Goal: Task Accomplishment & Management: Use online tool/utility

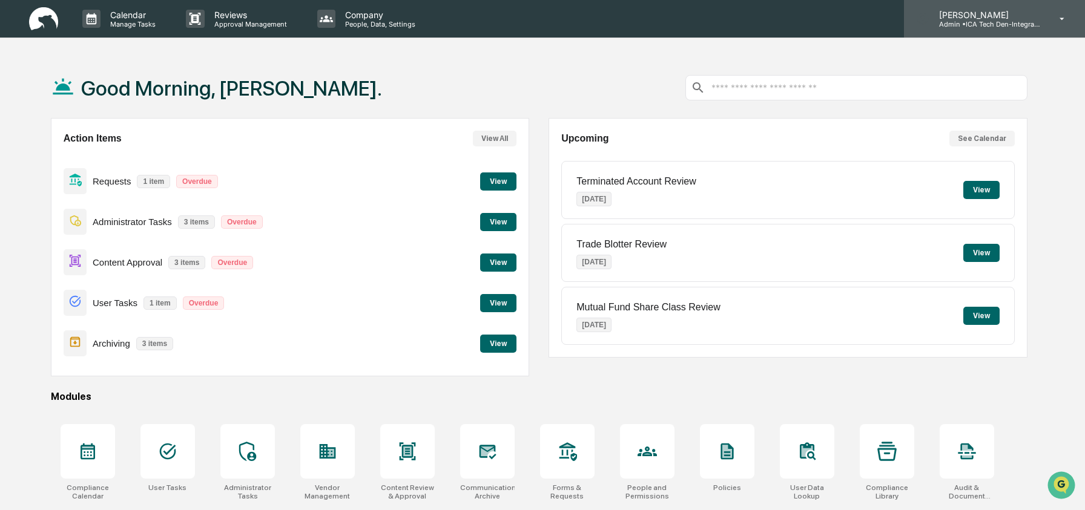
click at [978, 25] on p "Admin • ICA Tech Den-Integrated Compliance Advisors" at bounding box center [985, 24] width 113 height 8
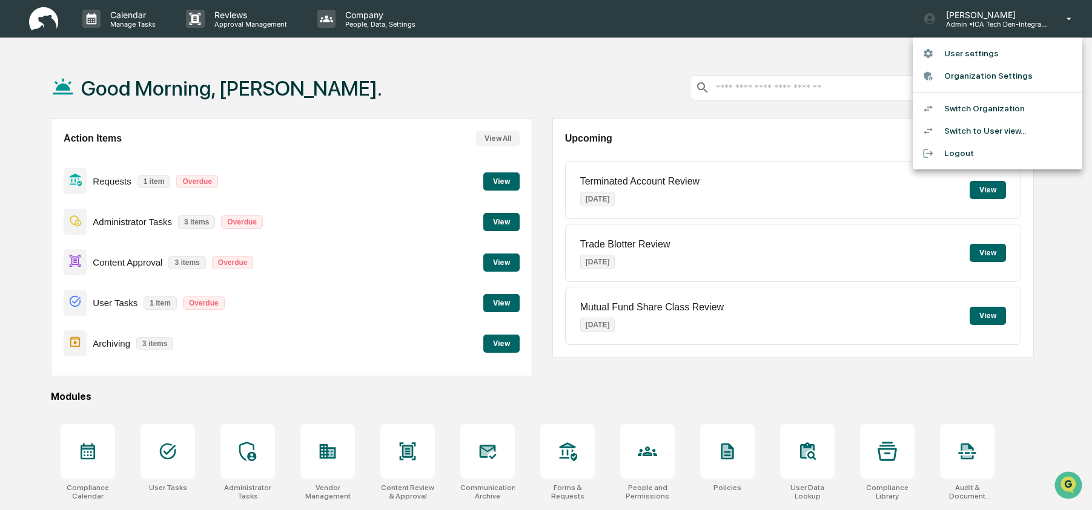
click at [1019, 130] on li "Switch to User view..." at bounding box center [997, 131] width 170 height 22
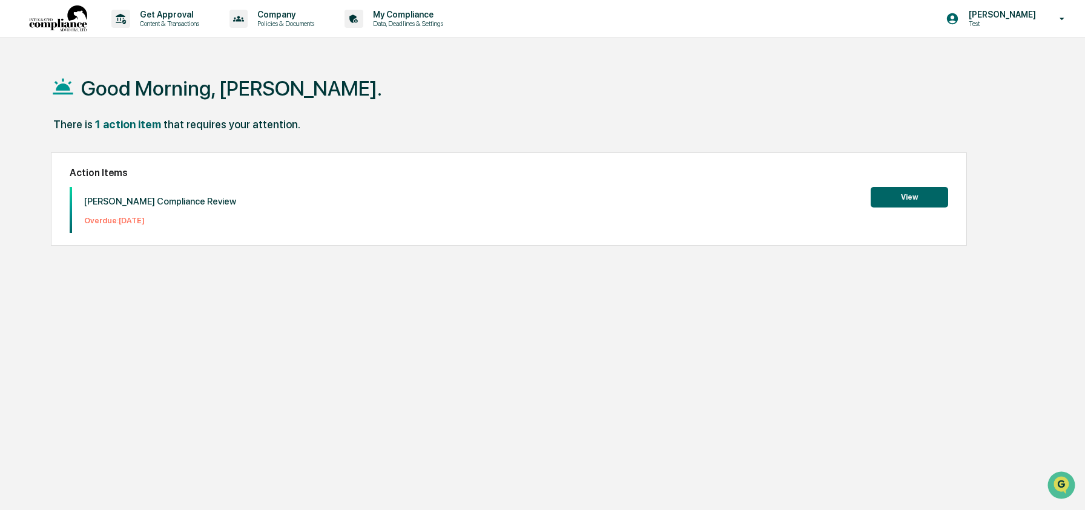
click at [506, 126] on div "There is 1 action item that requires your attention." at bounding box center [539, 130] width 977 height 25
click at [172, 20] on p "Content & Transactions" at bounding box center [167, 23] width 75 height 8
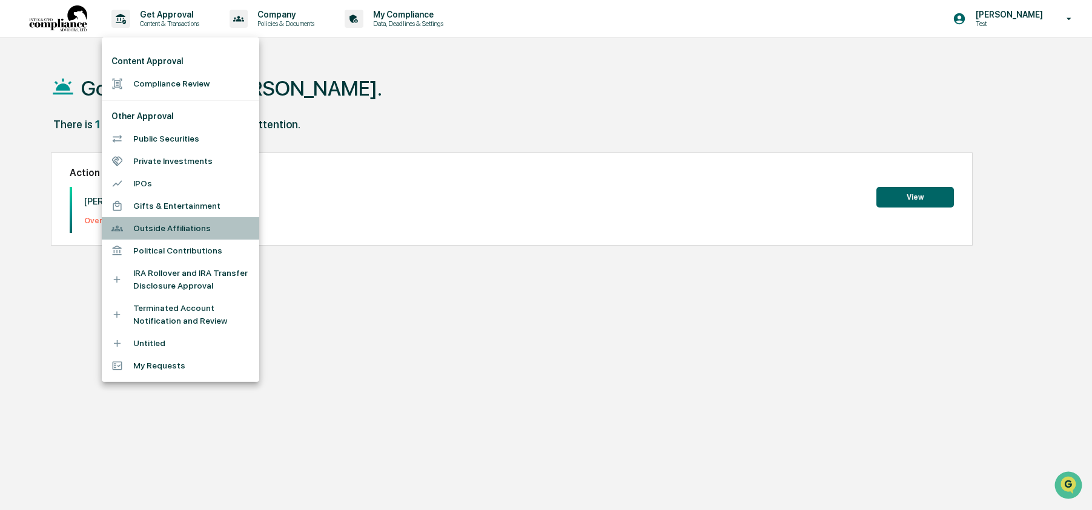
click at [194, 223] on li "Outside Affiliations" at bounding box center [180, 228] width 157 height 22
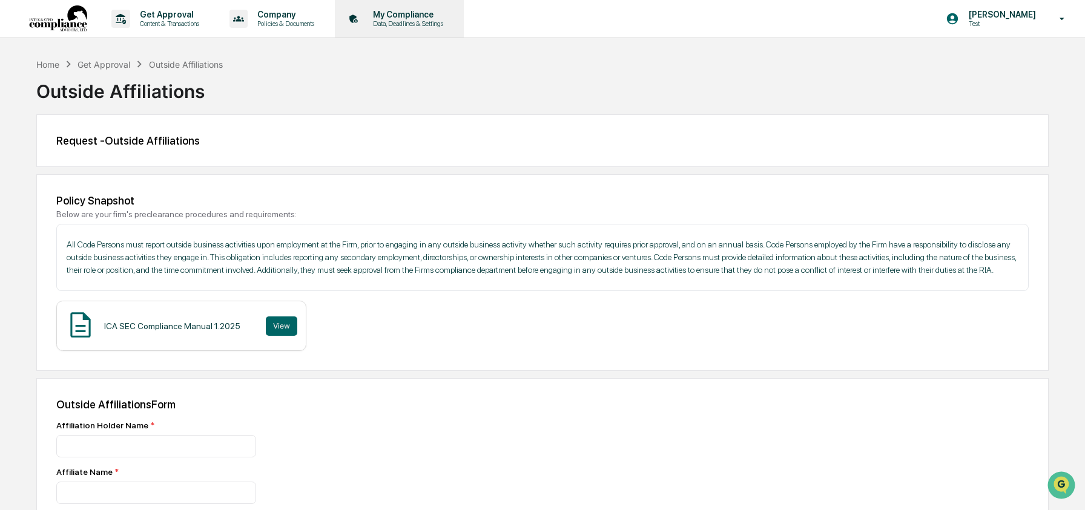
click at [441, 33] on div "My Compliance Data, Deadlines & Settings" at bounding box center [398, 19] width 117 height 38
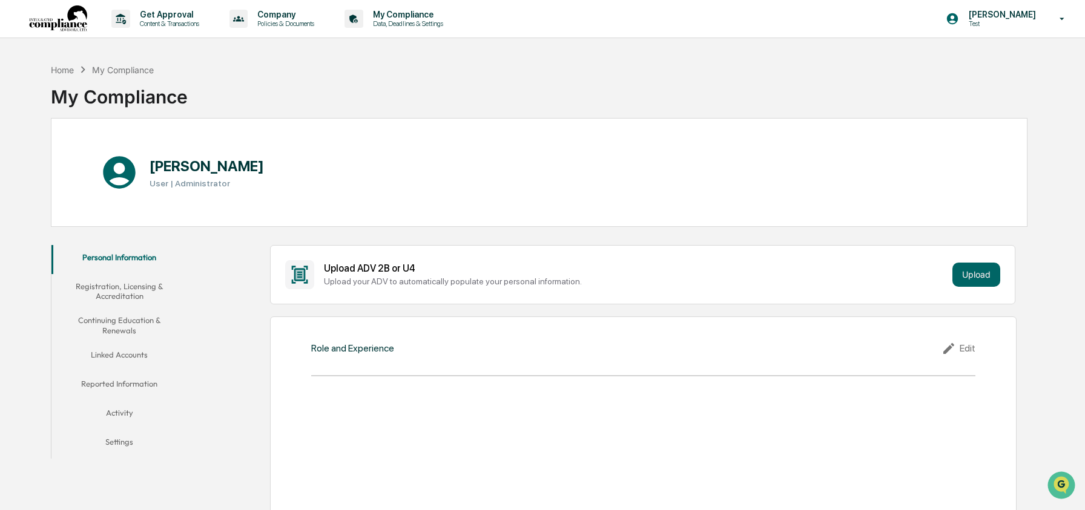
click at [124, 348] on button "Linked Accounts" at bounding box center [119, 357] width 136 height 29
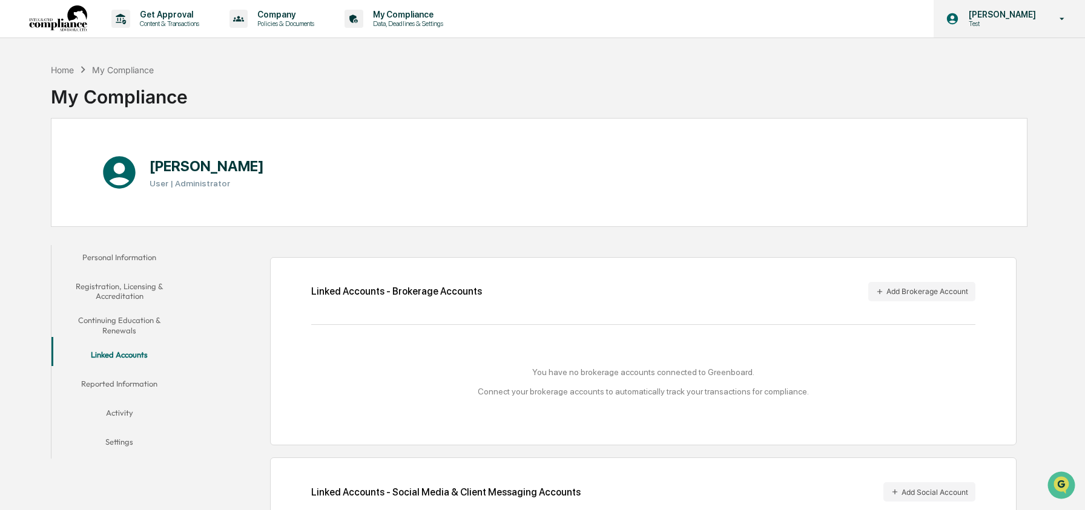
click at [1011, 25] on p "Test" at bounding box center [1000, 23] width 83 height 8
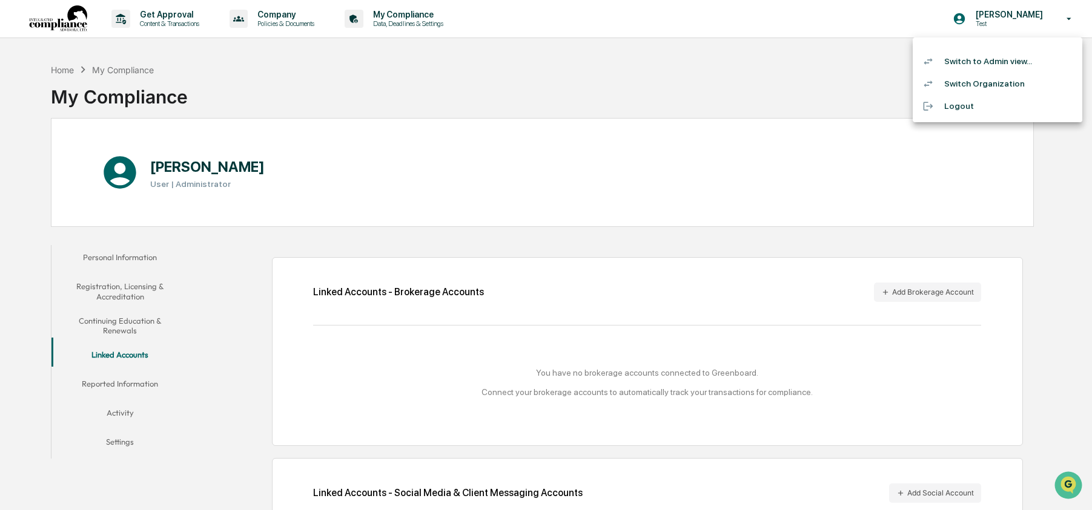
click at [981, 60] on li "Switch to Admin view..." at bounding box center [997, 61] width 170 height 22
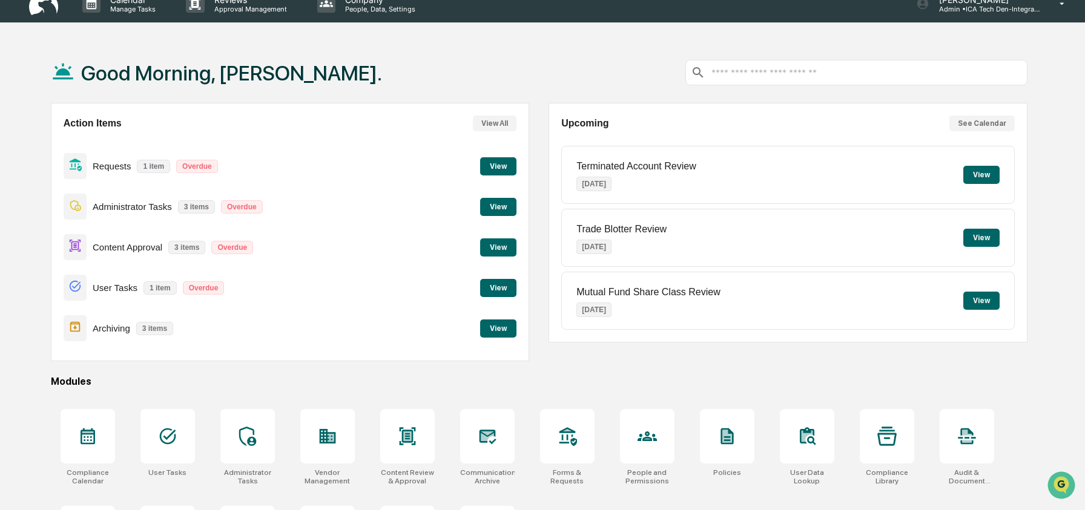
scroll to position [23, 0]
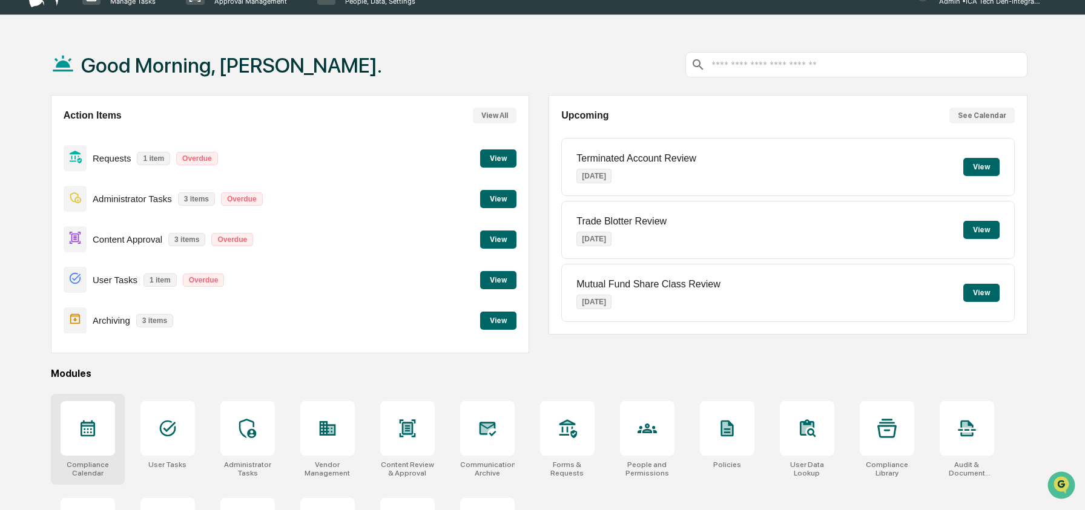
click at [98, 431] on div at bounding box center [88, 428] width 54 height 54
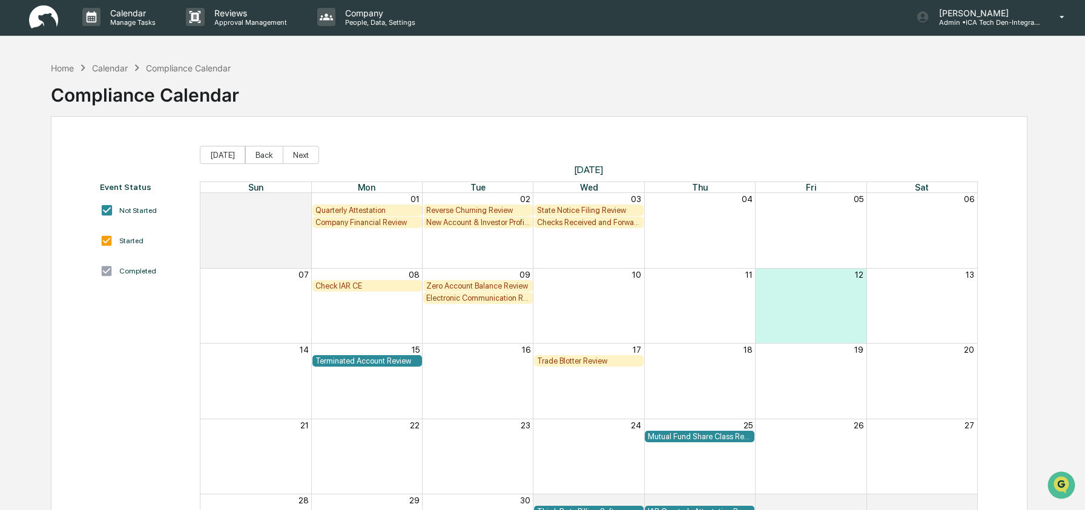
scroll to position [2, 0]
click at [480, 285] on div "Zero Account Balance Review" at bounding box center [478, 285] width 104 height 9
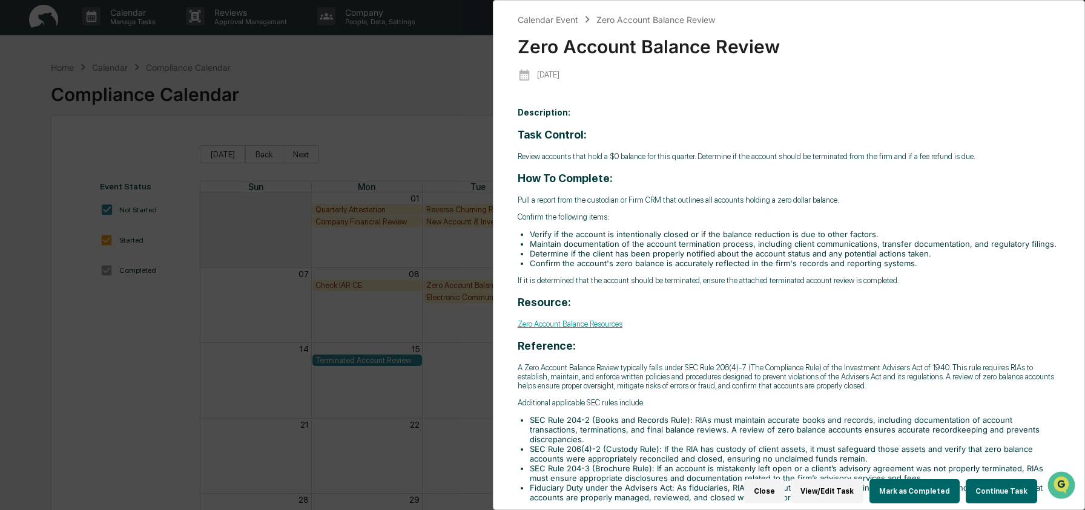
click at [982, 481] on button "Continue Task" at bounding box center [1001, 491] width 71 height 24
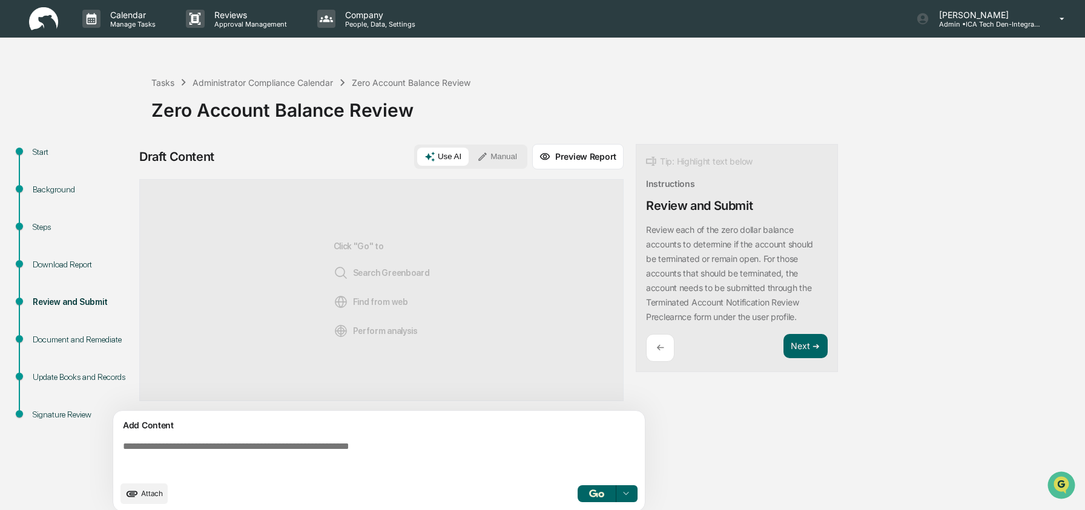
click at [657, 353] on div "←" at bounding box center [660, 348] width 28 height 28
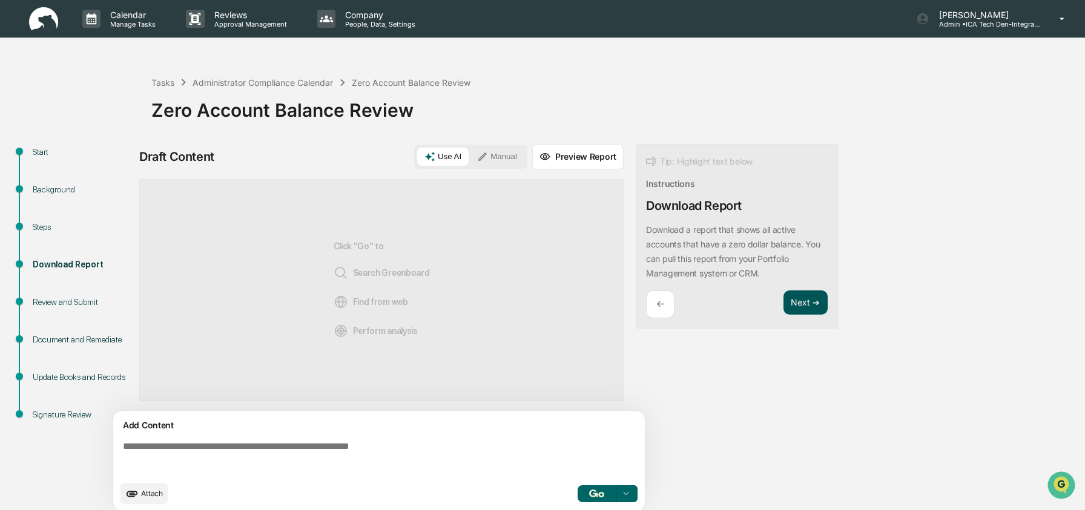
click at [803, 306] on button "Next ➔" at bounding box center [805, 303] width 44 height 25
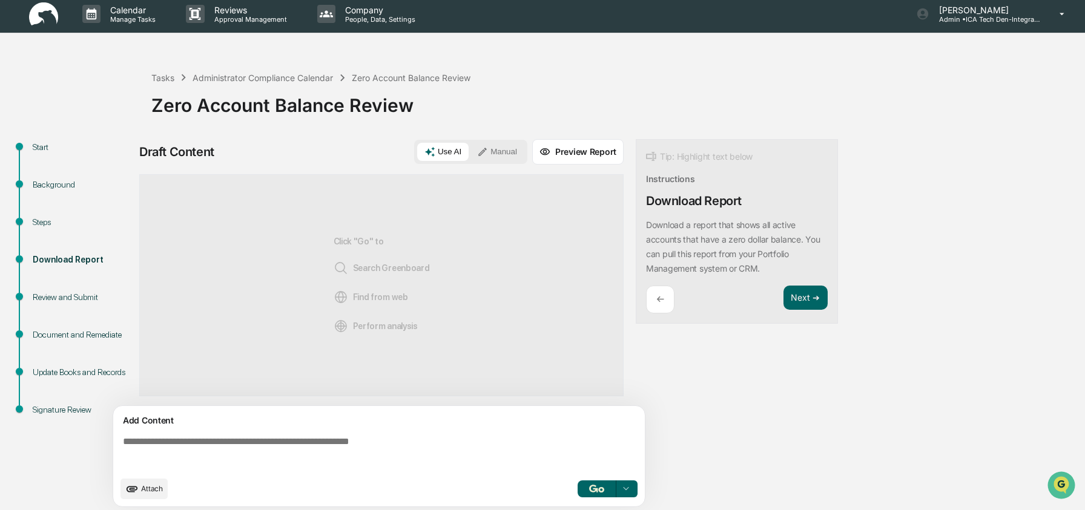
scroll to position [9, 0]
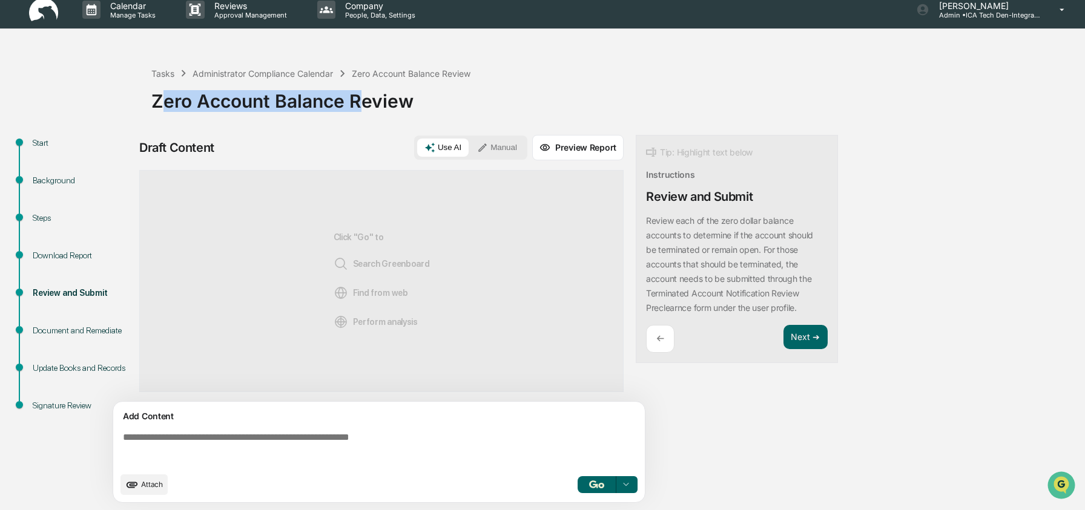
drag, startPoint x: 162, startPoint y: 93, endPoint x: 358, endPoint y: 110, distance: 196.9
click at [358, 110] on div "Zero Account Balance Review" at bounding box center [614, 96] width 927 height 31
click at [355, 133] on div "Tasks Administrator Compliance Calendar Zero Account Balance Review Zero Accoun…" at bounding box center [614, 91] width 927 height 87
click at [290, 441] on textarea at bounding box center [381, 449] width 527 height 44
click at [494, 148] on button "Manual" at bounding box center [497, 148] width 54 height 18
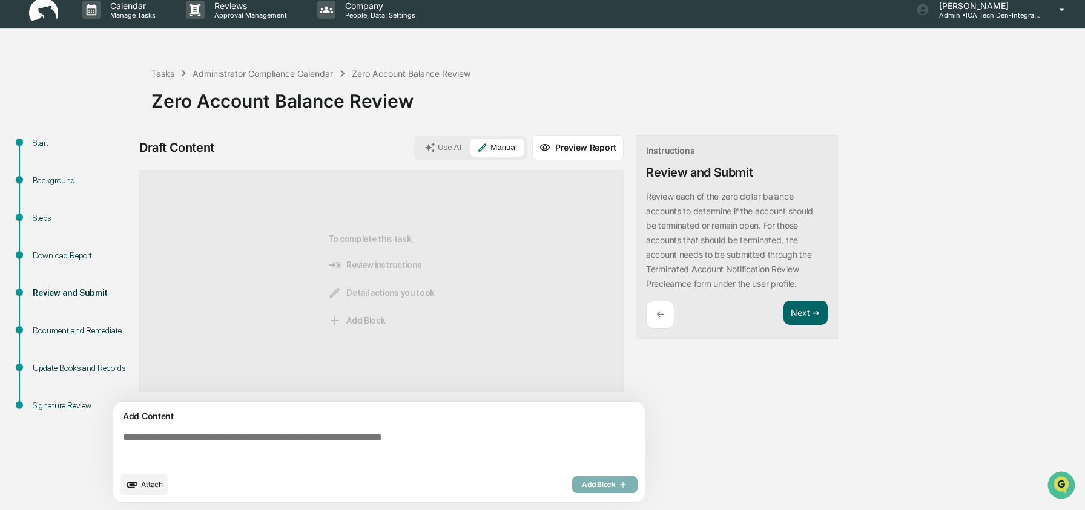
click at [372, 446] on textarea at bounding box center [381, 449] width 527 height 44
click at [574, 150] on button "Preview Report" at bounding box center [577, 147] width 91 height 25
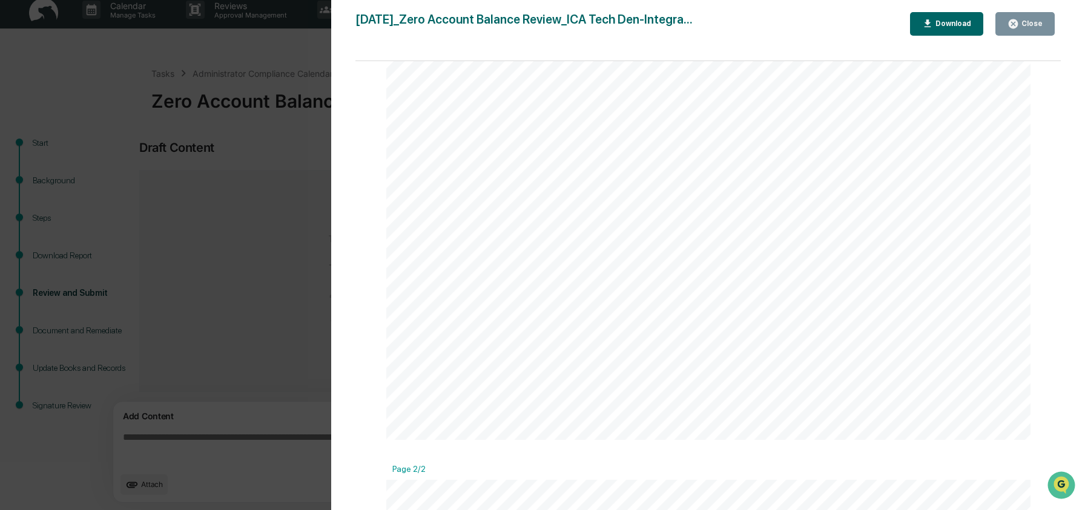
scroll to position [718, 0]
click at [313, 145] on div "Version History 09/12/2025, 03:35 PM Ashley Craddock 2025-09-12_Zero Account Ba…" at bounding box center [542, 255] width 1085 height 510
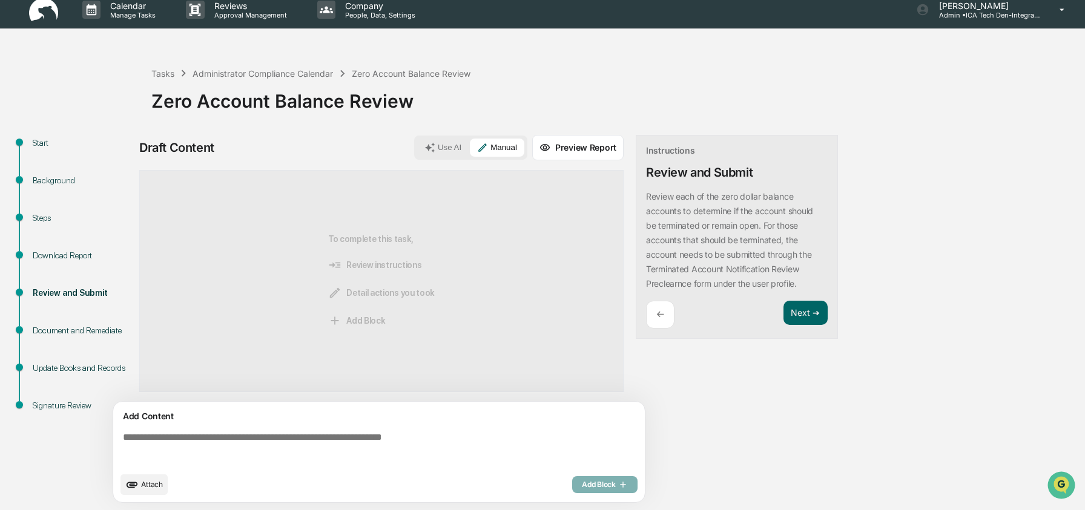
click at [53, 21] on img at bounding box center [43, 10] width 29 height 24
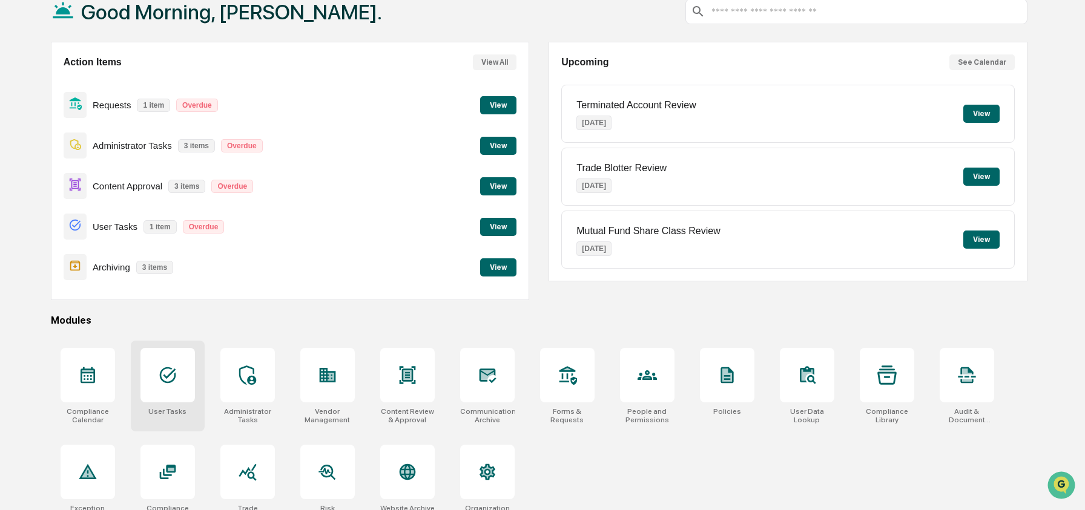
scroll to position [97, 0]
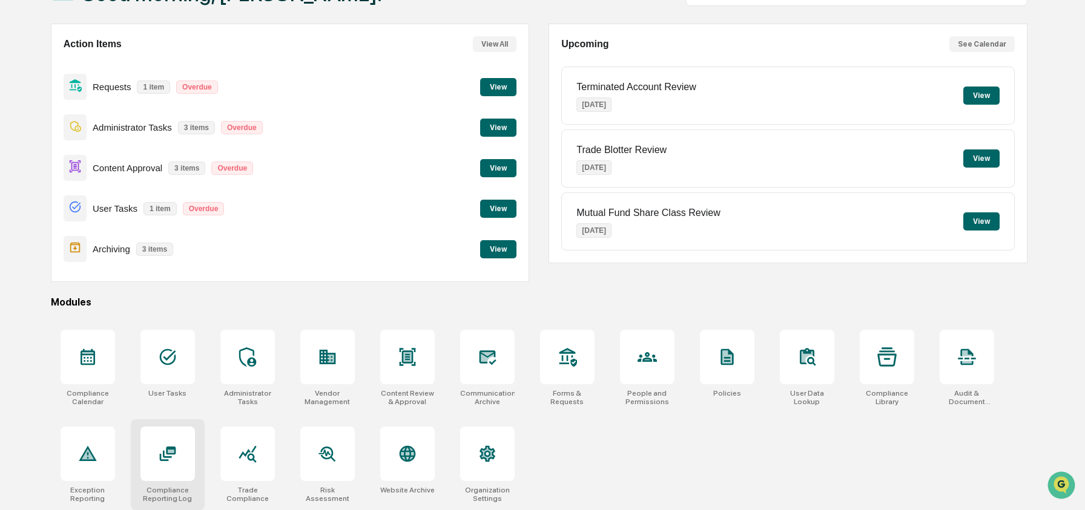
click at [177, 452] on div at bounding box center [167, 454] width 54 height 54
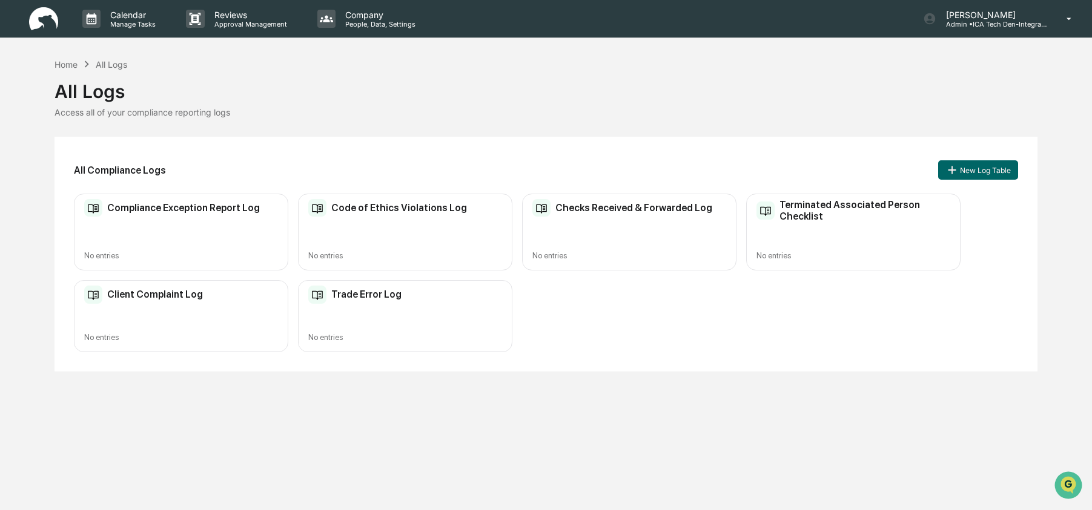
click at [368, 296] on h2 "Trade Error Log" at bounding box center [366, 295] width 70 height 12
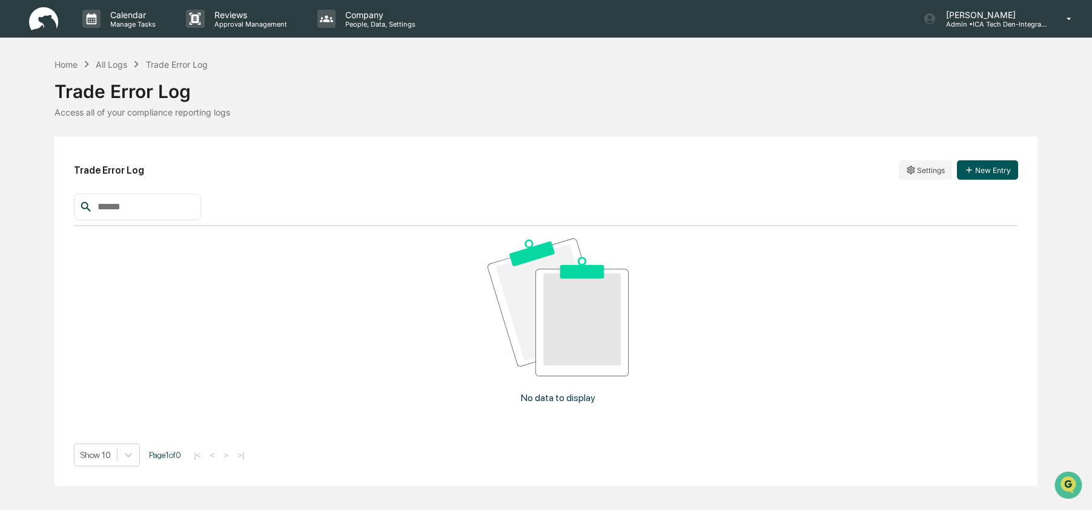
click at [988, 176] on button "New Entry" at bounding box center [987, 169] width 61 height 19
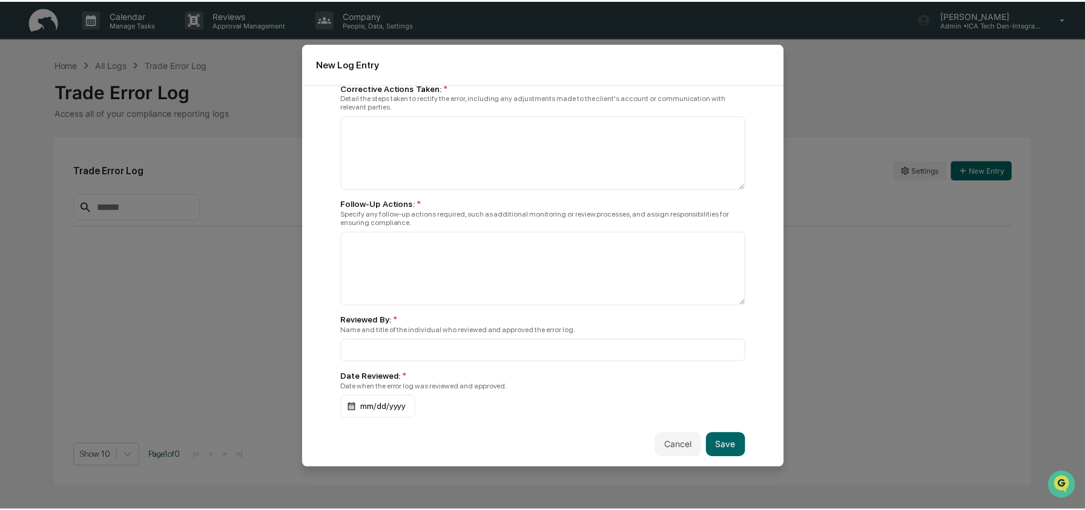
scroll to position [421, 0]
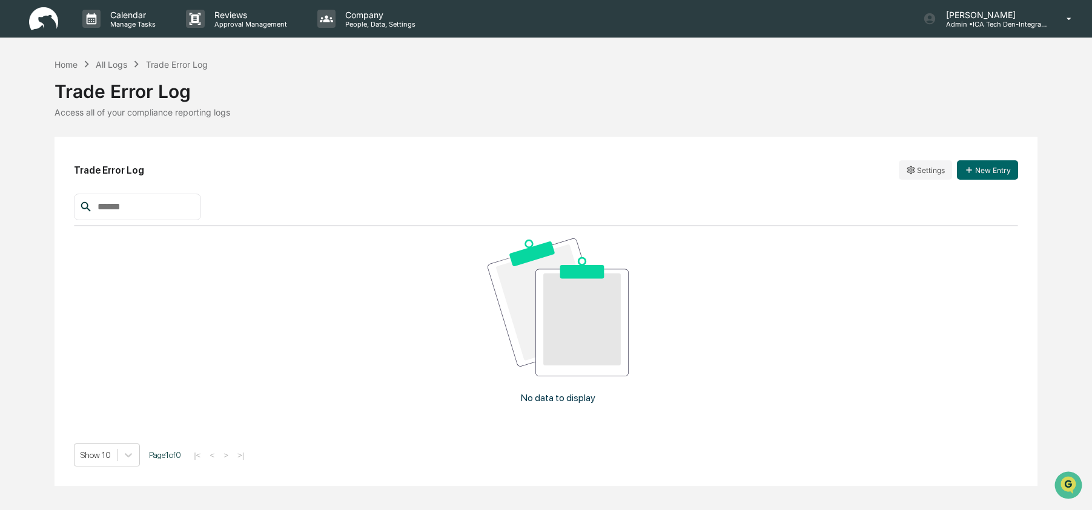
click at [48, 15] on img at bounding box center [43, 19] width 29 height 24
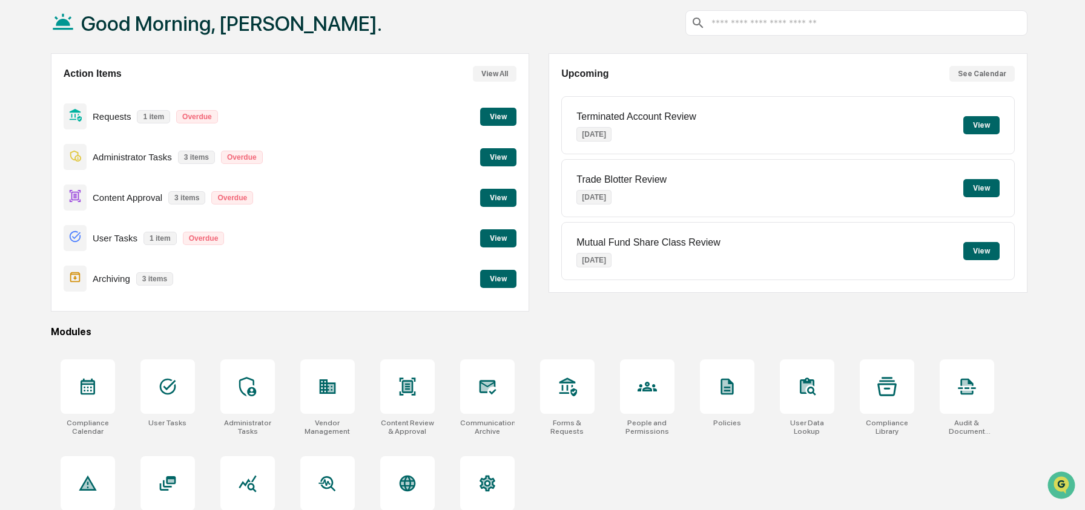
scroll to position [68, 0]
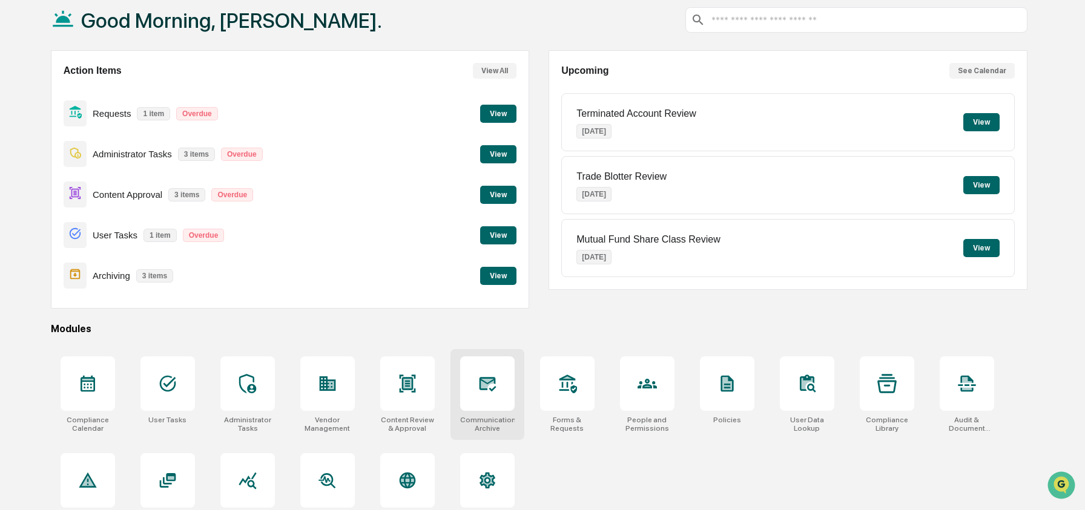
click at [503, 371] on div at bounding box center [487, 384] width 54 height 54
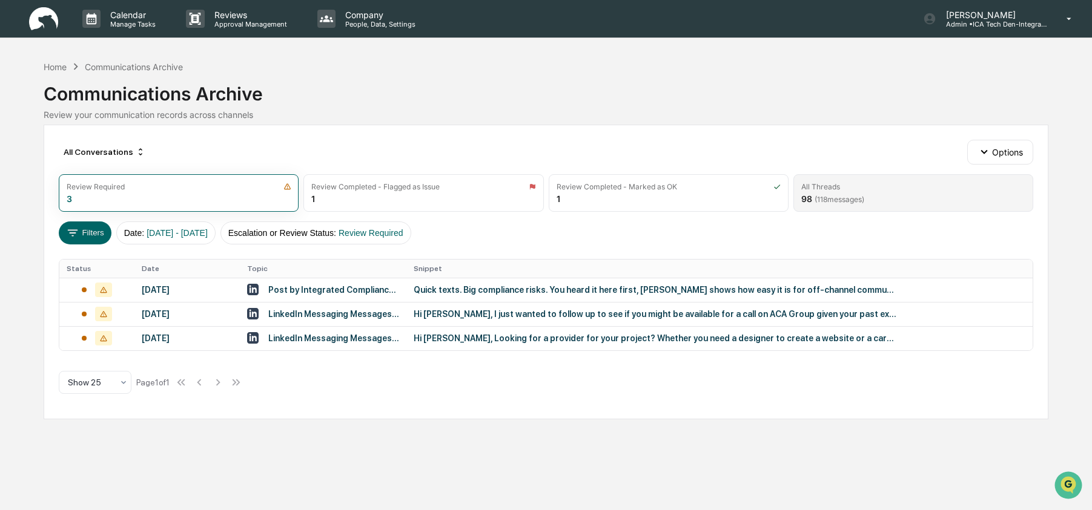
click at [835, 199] on span "( 118 messages)" at bounding box center [839, 199] width 50 height 9
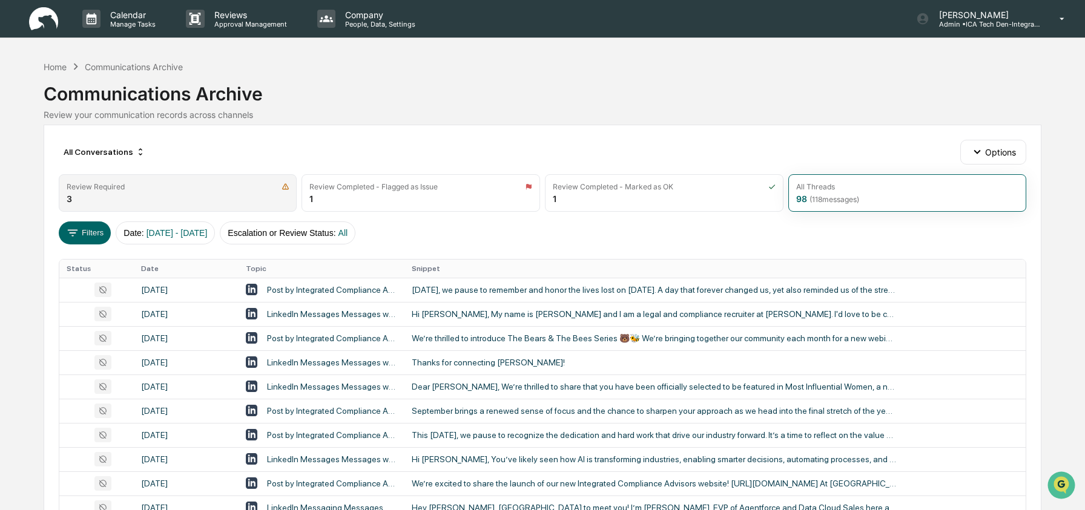
click at [156, 188] on div "Review Required" at bounding box center [178, 186] width 223 height 9
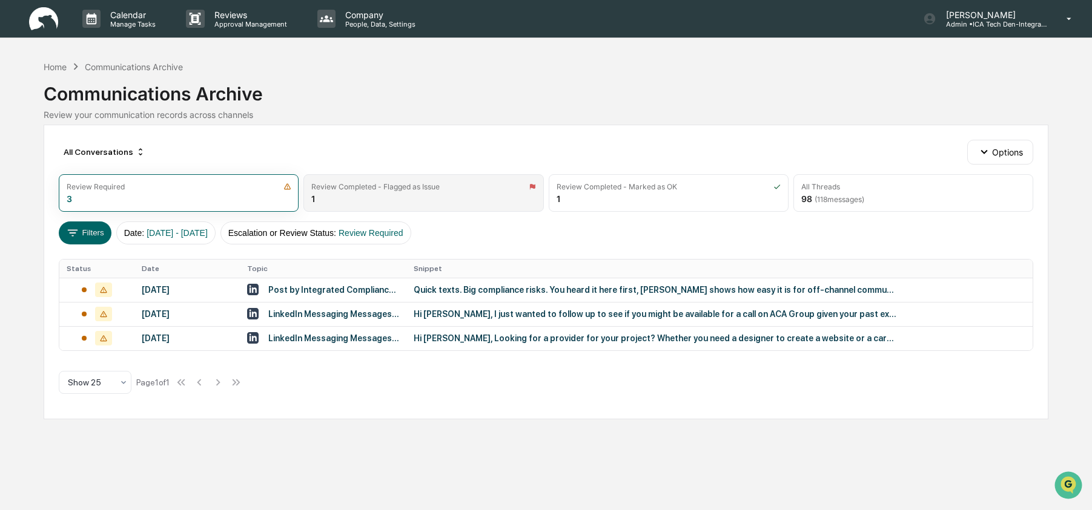
click at [454, 186] on div "Review Completed - Flagged as Issue" at bounding box center [423, 186] width 224 height 9
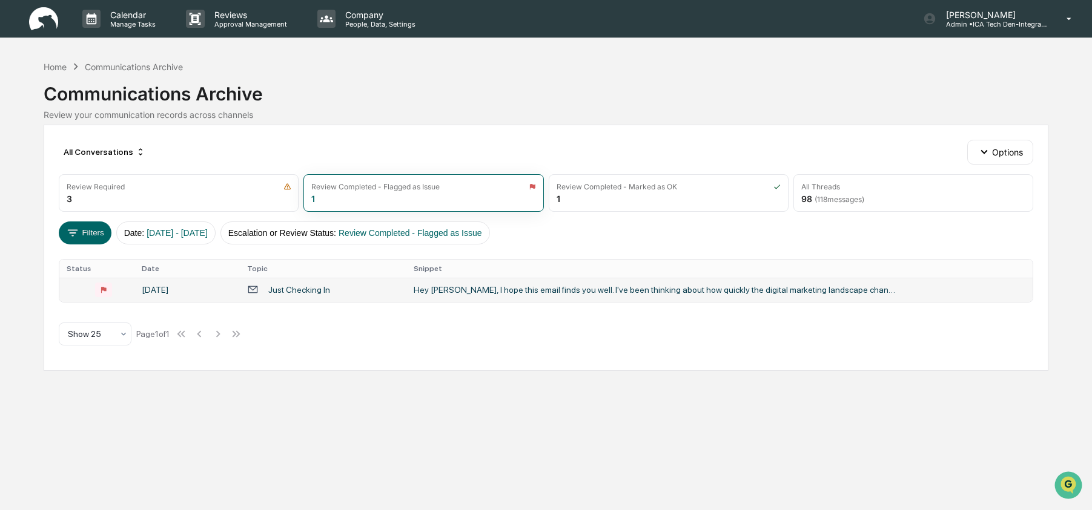
click at [286, 293] on div "Just Checking In" at bounding box center [299, 290] width 62 height 10
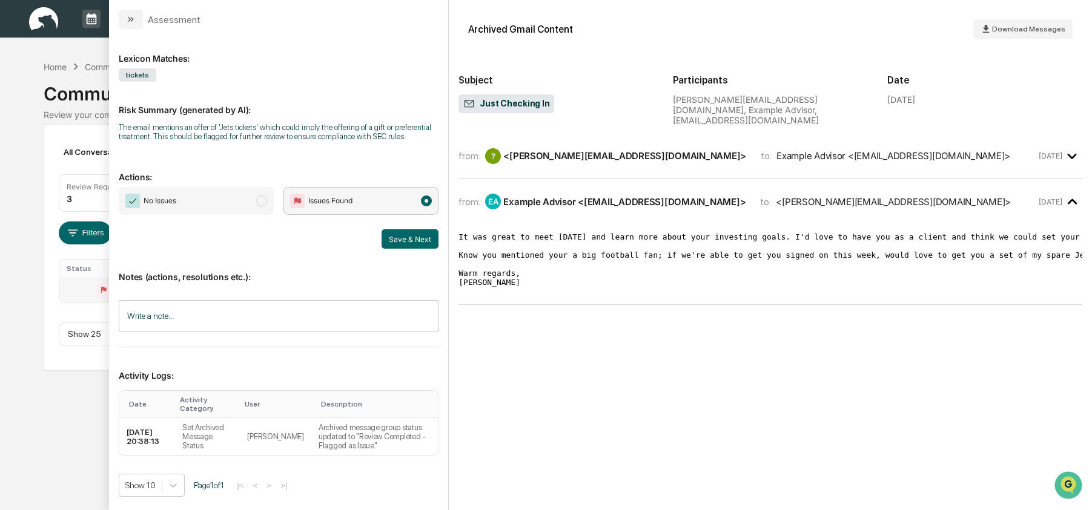
click at [256, 206] on span "modal" at bounding box center [261, 201] width 11 height 11
click at [194, 246] on div "Save & Next" at bounding box center [279, 238] width 320 height 19
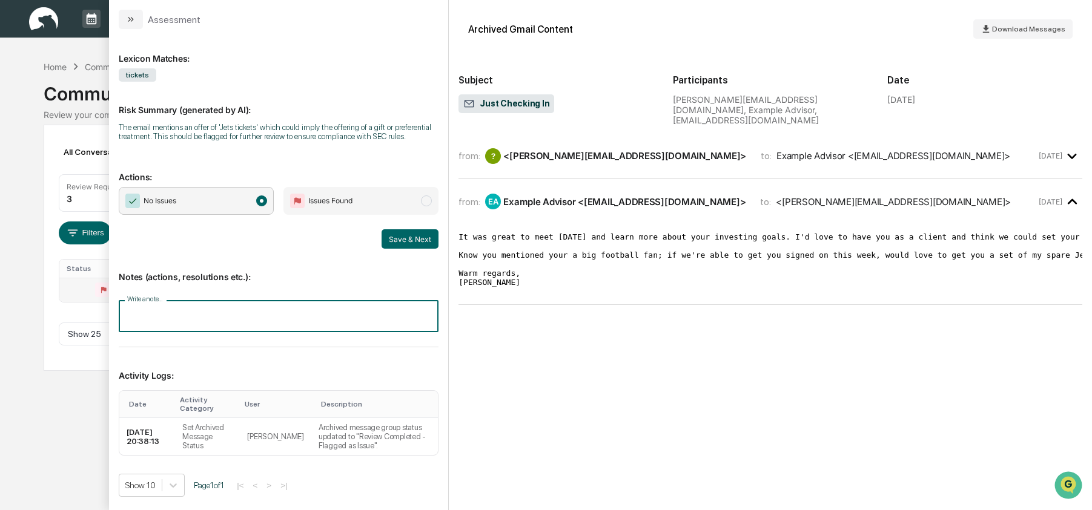
click at [156, 318] on div "Write a note... Write a note..." at bounding box center [279, 316] width 320 height 32
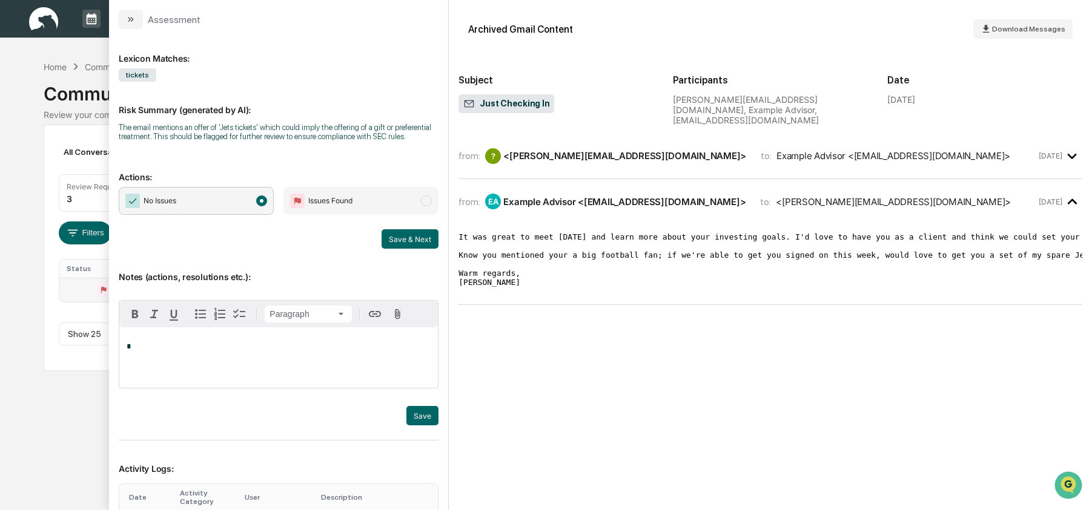
click at [354, 213] on span "Issues Found" at bounding box center [360, 201] width 155 height 28
click at [281, 282] on p "Notes (actions, resolutions etc.):" at bounding box center [279, 269] width 320 height 25
click at [188, 364] on div "*" at bounding box center [278, 358] width 318 height 61
click at [271, 277] on p "Notes (actions, resolutions etc.):" at bounding box center [279, 269] width 320 height 25
click at [199, 367] on div "*" at bounding box center [278, 358] width 318 height 61
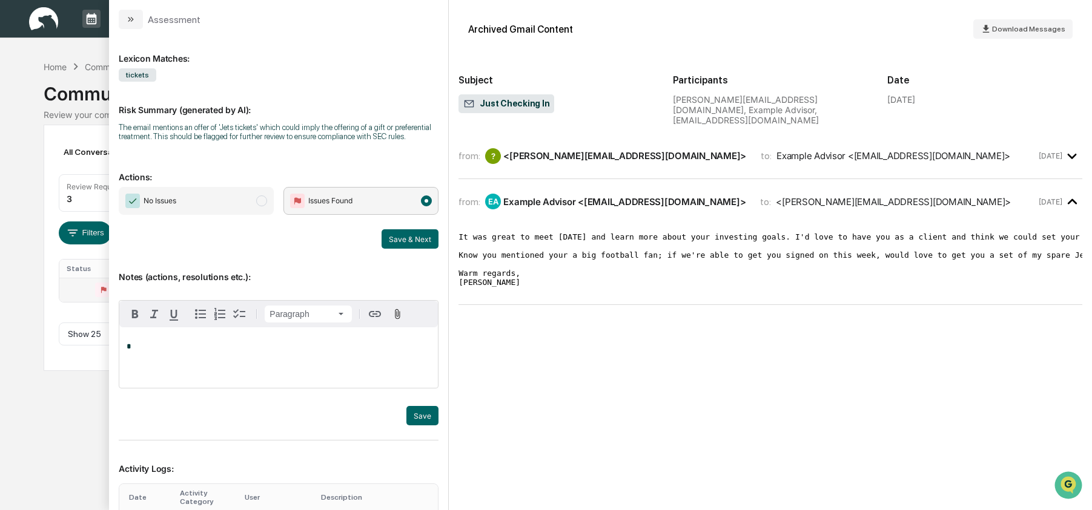
click at [68, 437] on div "Calendar Manage Tasks Reviews Approval Management Company People, Data, Setting…" at bounding box center [546, 255] width 1092 height 510
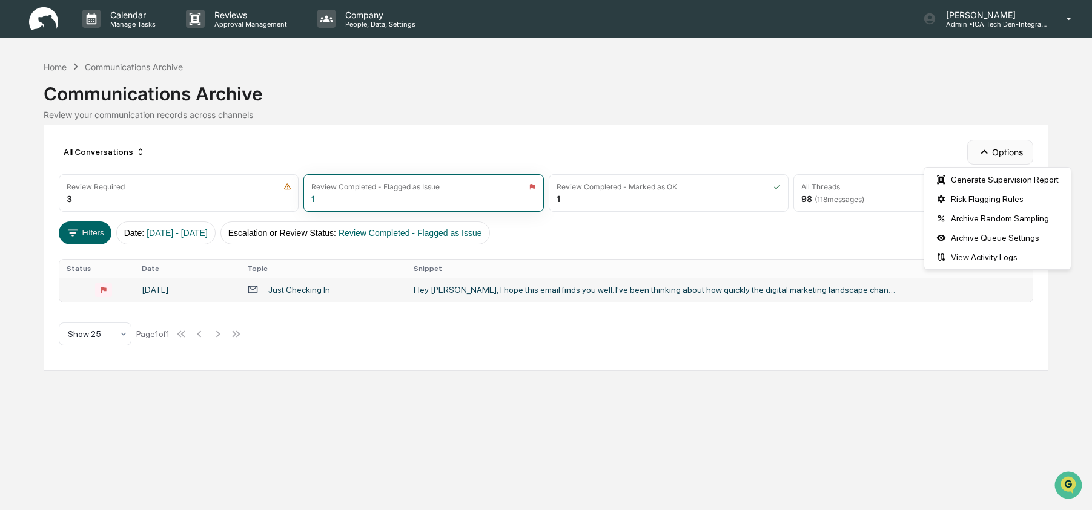
click at [992, 151] on button "Options" at bounding box center [1000, 152] width 66 height 24
click at [736, 146] on div "All Conversations Options" at bounding box center [546, 152] width 974 height 24
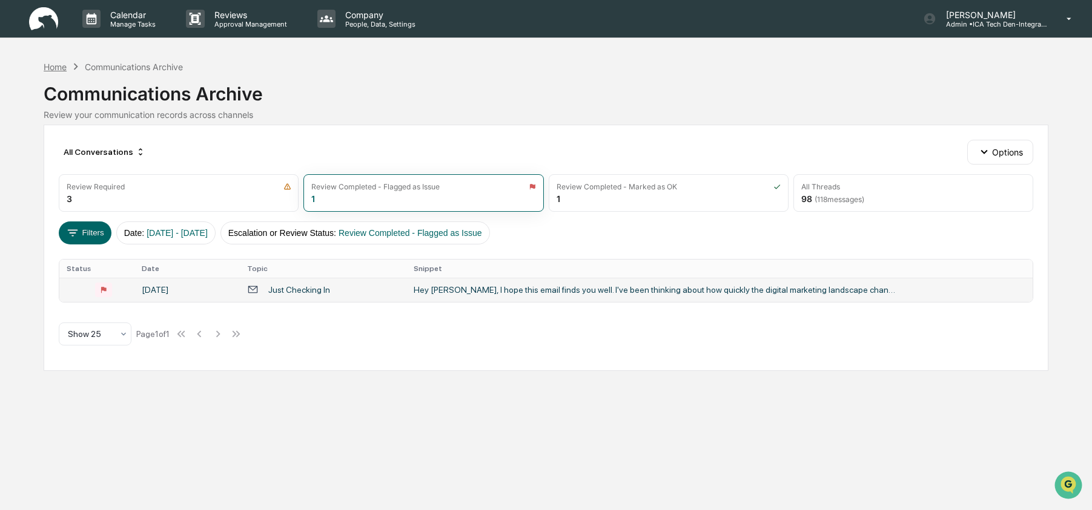
click at [45, 69] on div "Home" at bounding box center [55, 67] width 23 height 10
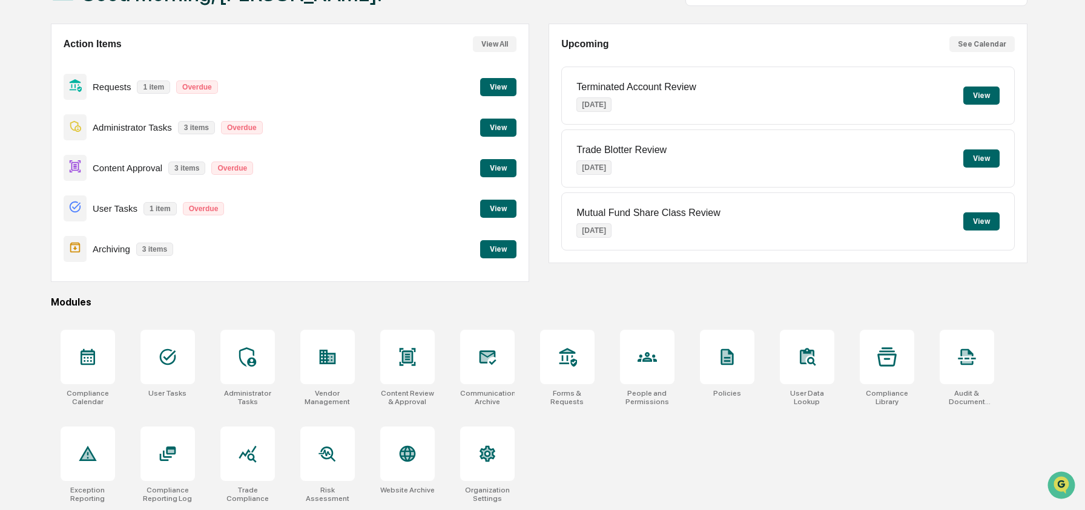
scroll to position [97, 0]
click at [402, 441] on div at bounding box center [407, 454] width 54 height 54
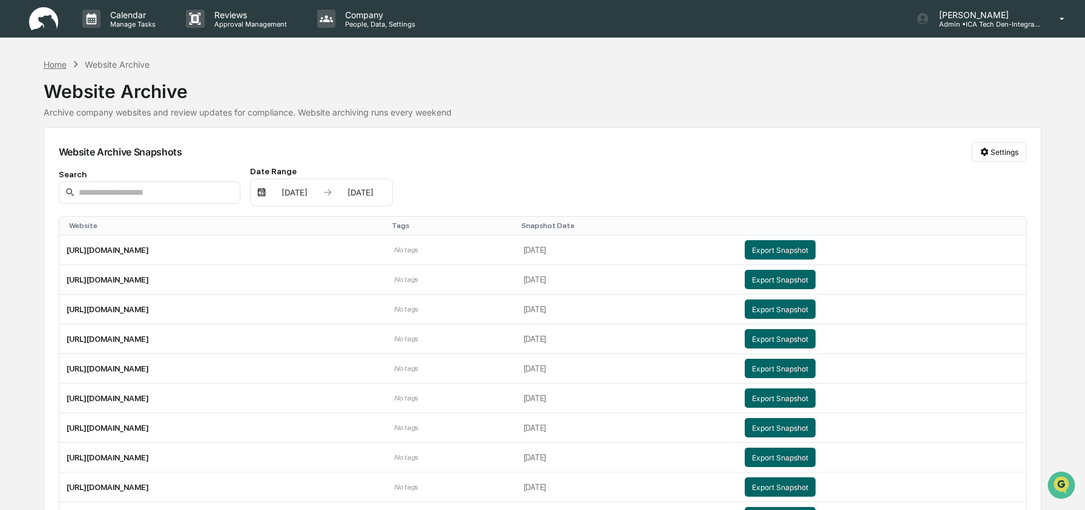
click at [61, 64] on div "Home" at bounding box center [55, 64] width 23 height 10
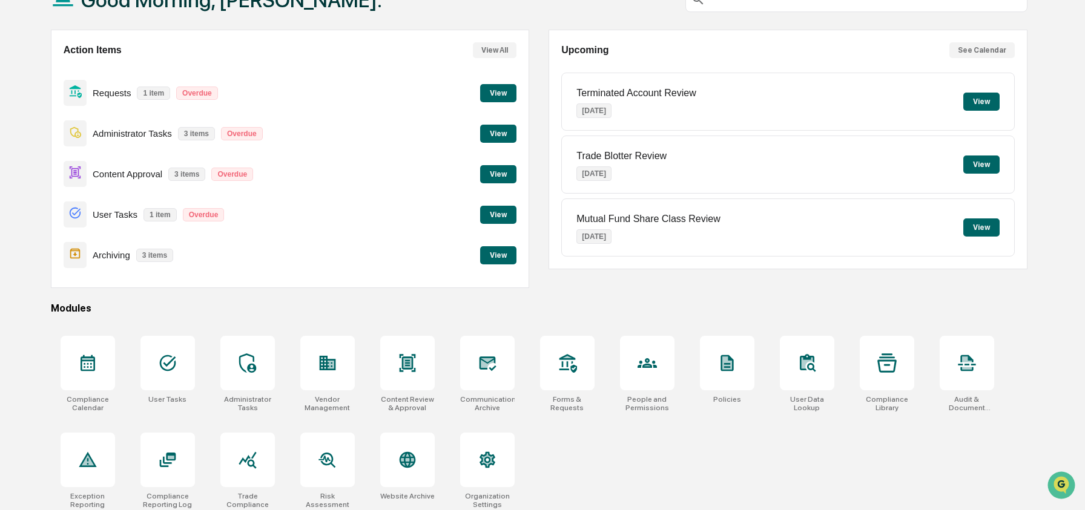
scroll to position [97, 0]
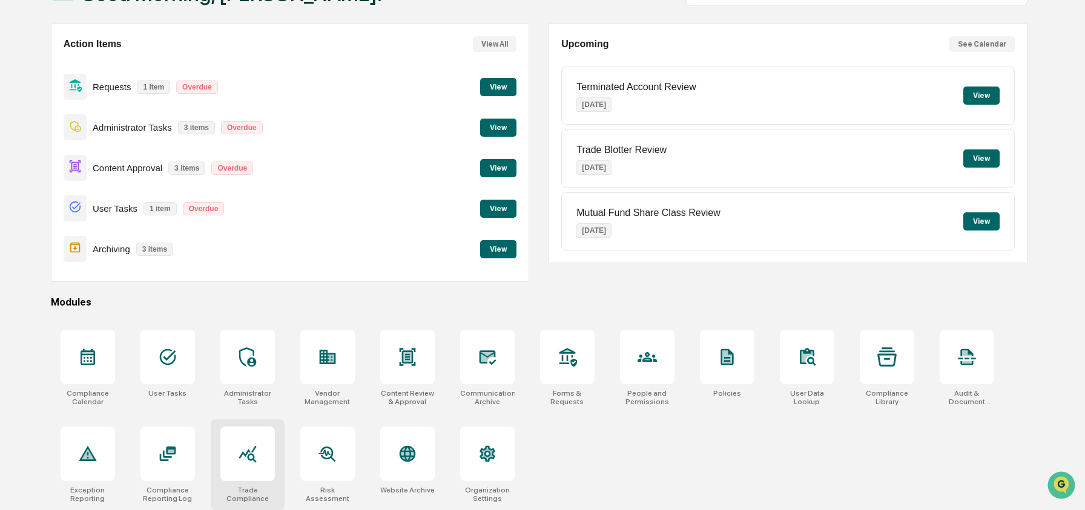
click at [249, 436] on div at bounding box center [247, 454] width 54 height 54
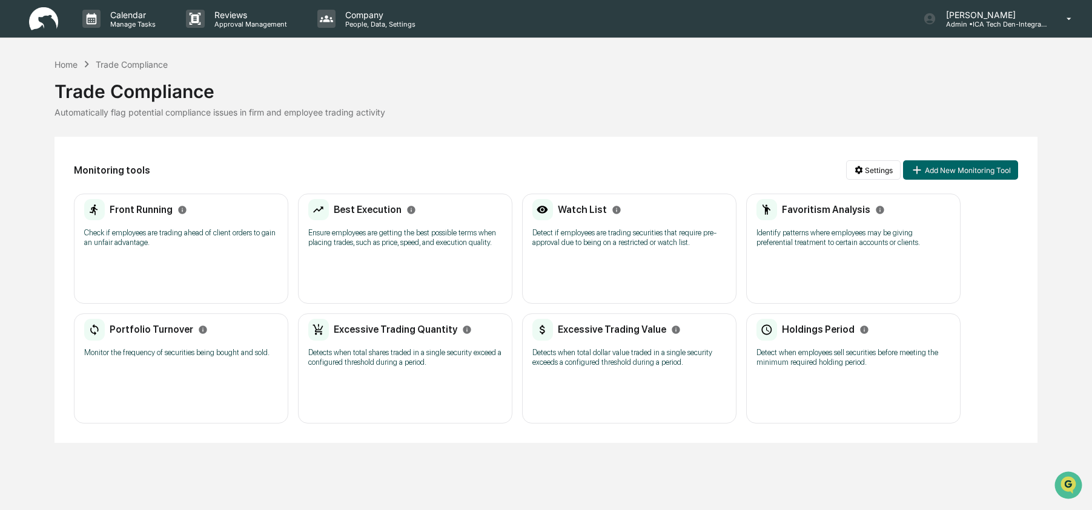
click at [170, 232] on p "Check if employees are trading ahead of client orders to gain an unfair advanta…" at bounding box center [181, 237] width 194 height 19
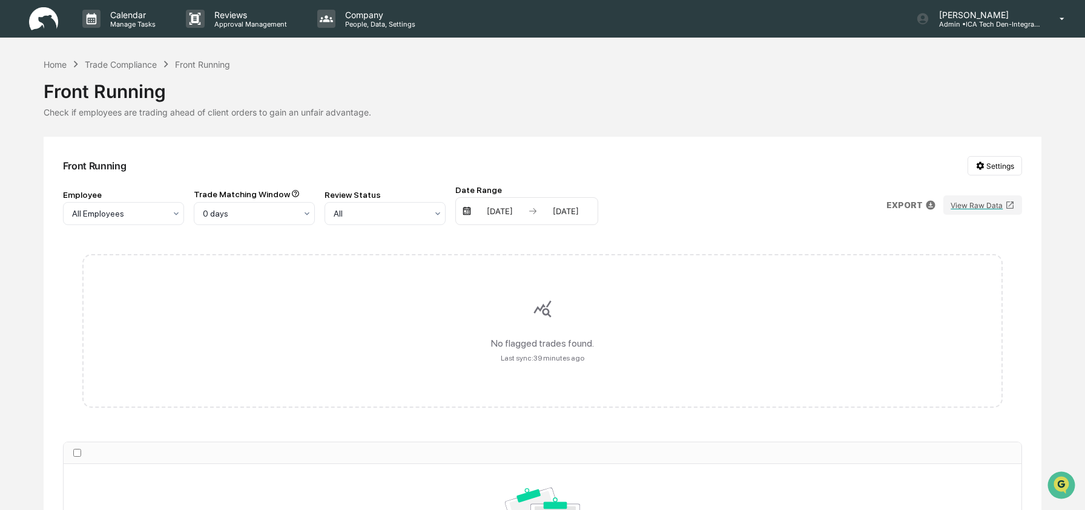
click at [493, 217] on div "03/12/2025 09/12/2025" at bounding box center [526, 211] width 143 height 28
click at [487, 212] on div "03/12/2025" at bounding box center [499, 211] width 51 height 10
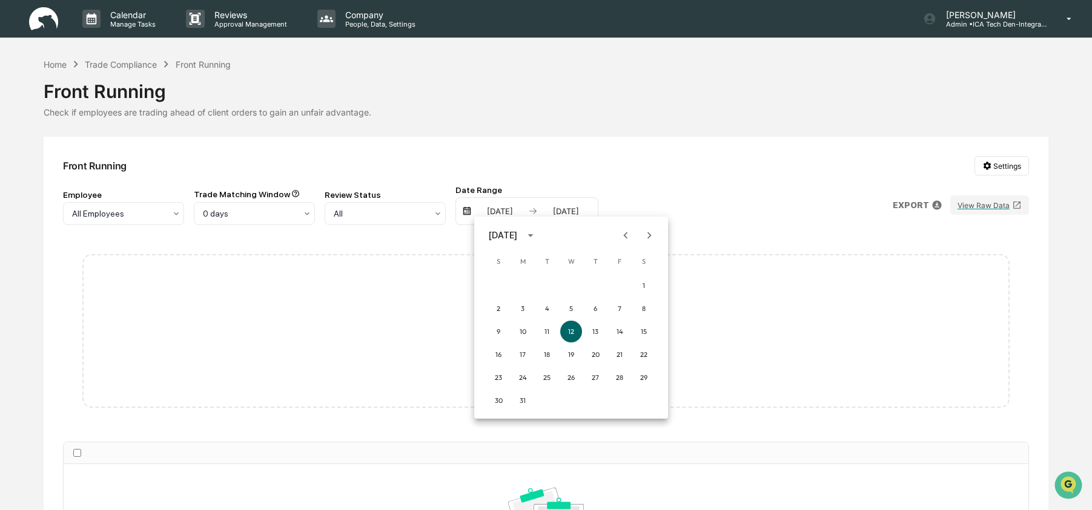
click at [626, 236] on icon "Previous month" at bounding box center [625, 235] width 13 height 13
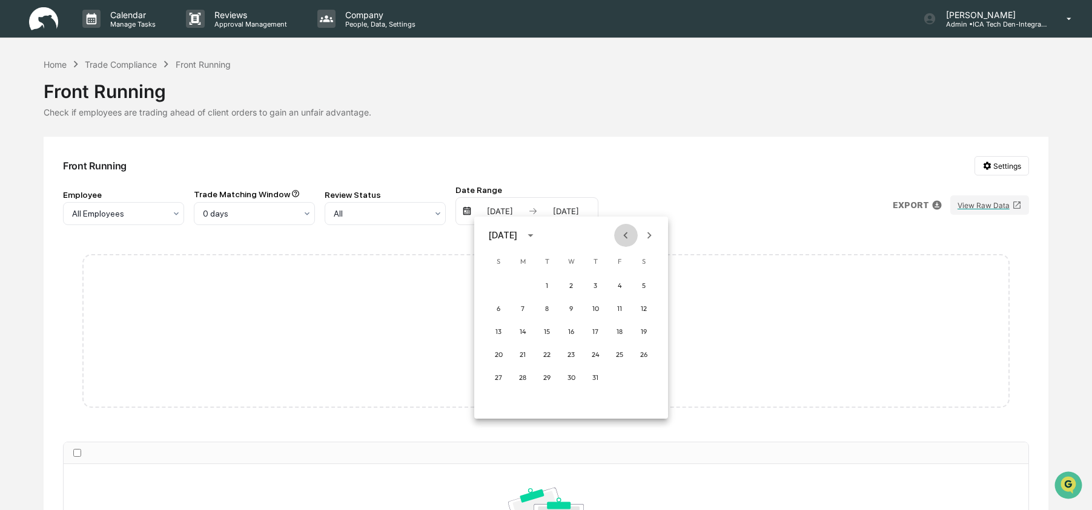
click at [626, 236] on icon "Previous month" at bounding box center [625, 235] width 13 height 13
click at [643, 275] on button "1" at bounding box center [644, 286] width 22 height 22
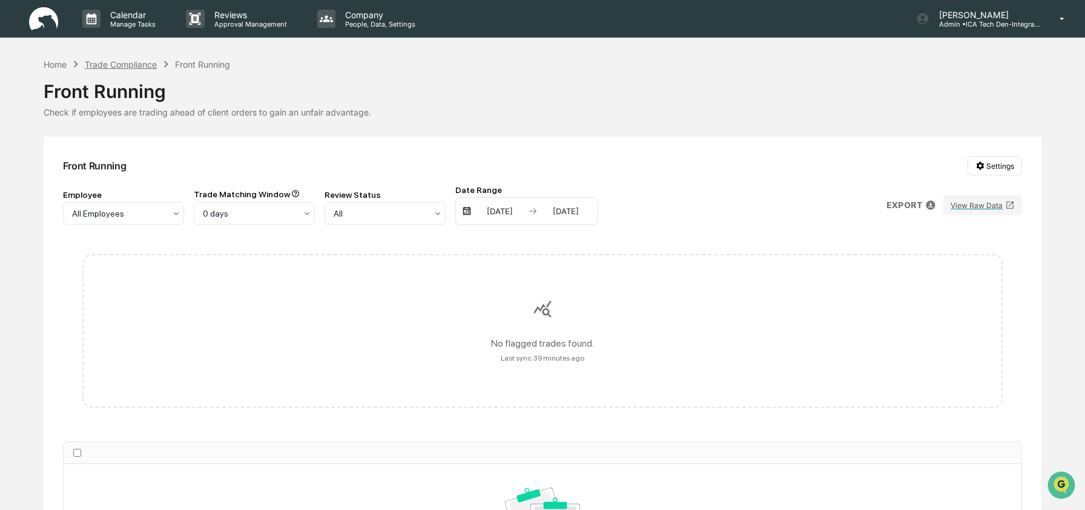
click at [133, 63] on div "Trade Compliance" at bounding box center [121, 64] width 72 height 10
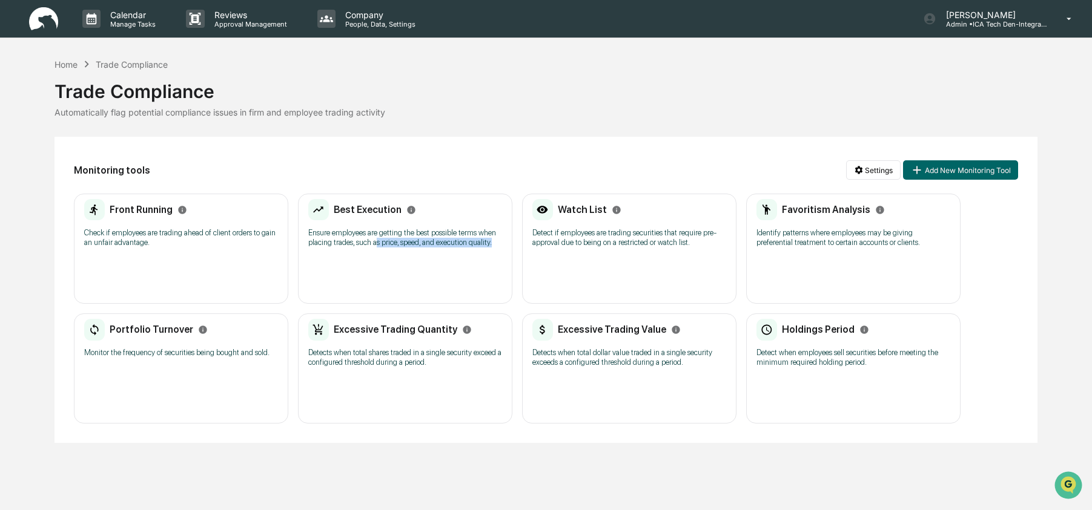
click at [407, 247] on p "Ensure employees are getting the best possible terms when placing trades, such …" at bounding box center [405, 237] width 194 height 19
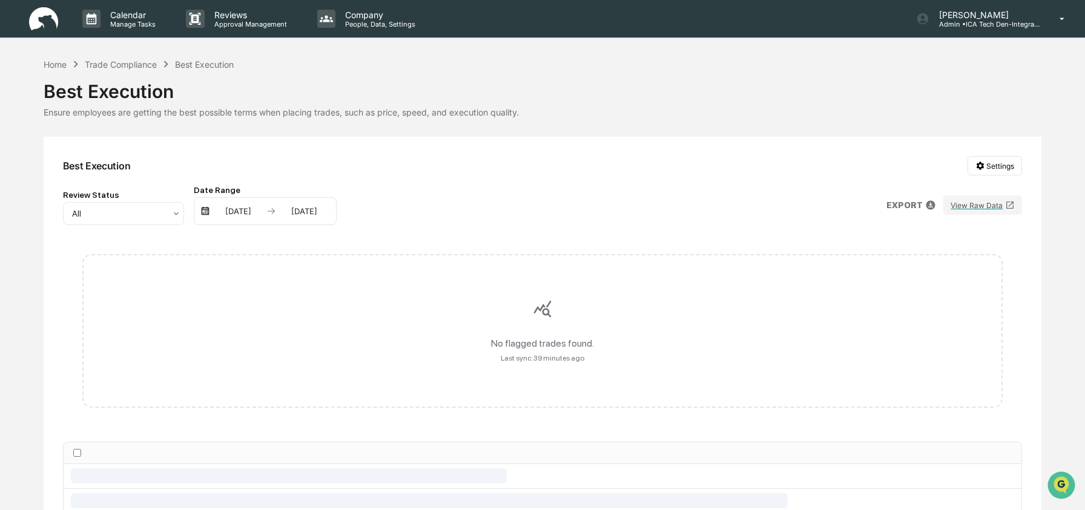
click at [241, 213] on div "03/12/2025" at bounding box center [238, 211] width 51 height 10
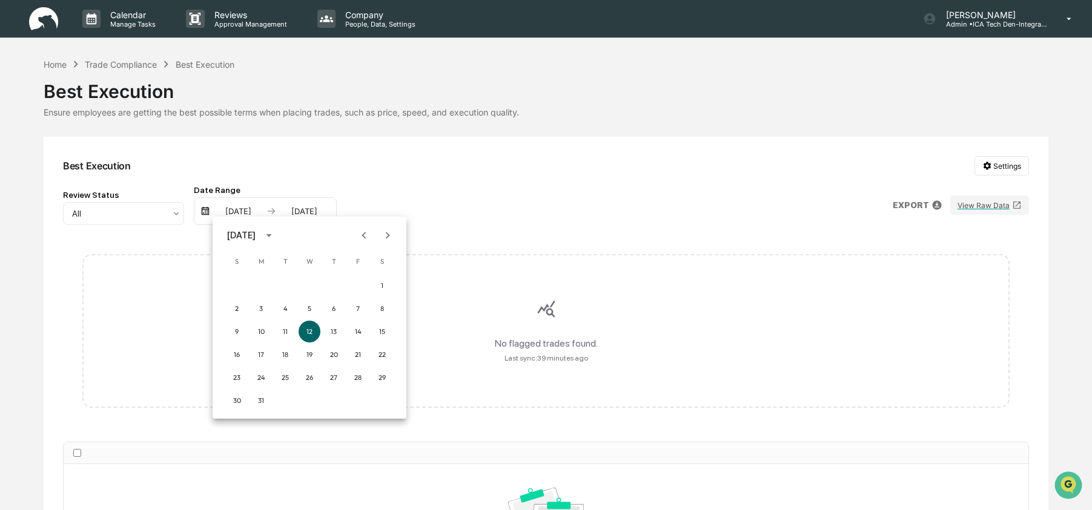
click at [366, 231] on icon "Previous month" at bounding box center [363, 235] width 13 height 13
click at [309, 288] on button "1" at bounding box center [309, 286] width 22 height 22
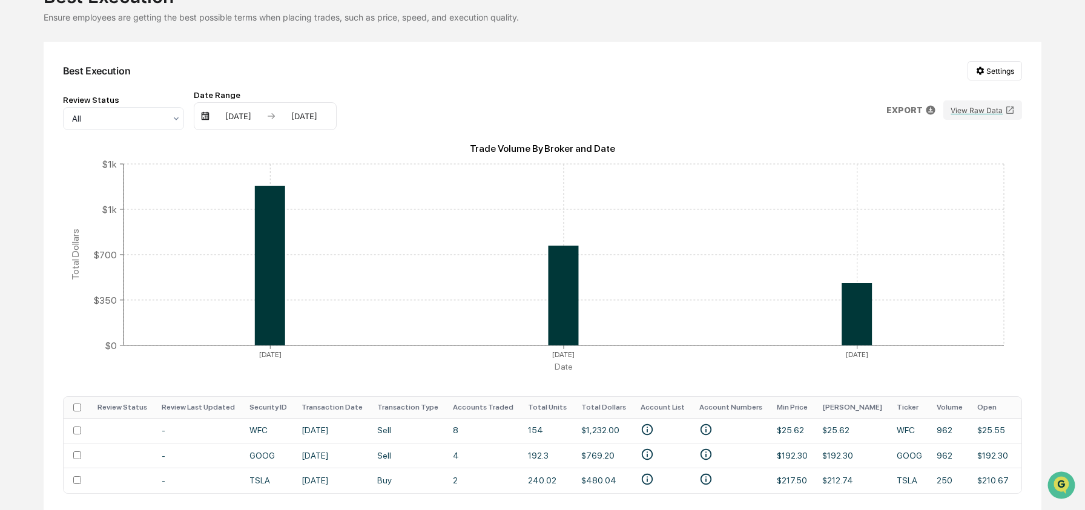
scroll to position [143, 0]
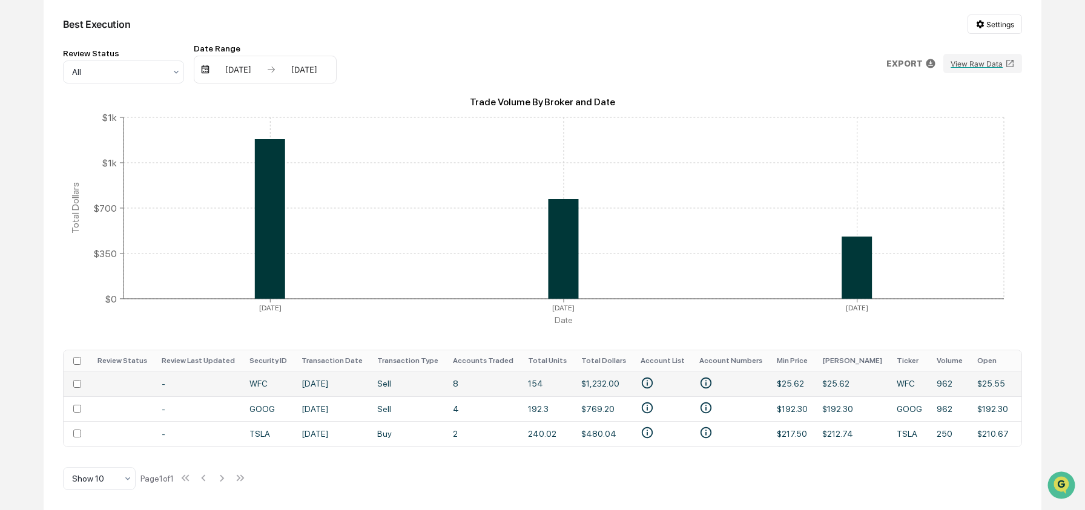
click at [397, 381] on td "Sell" at bounding box center [408, 384] width 76 height 25
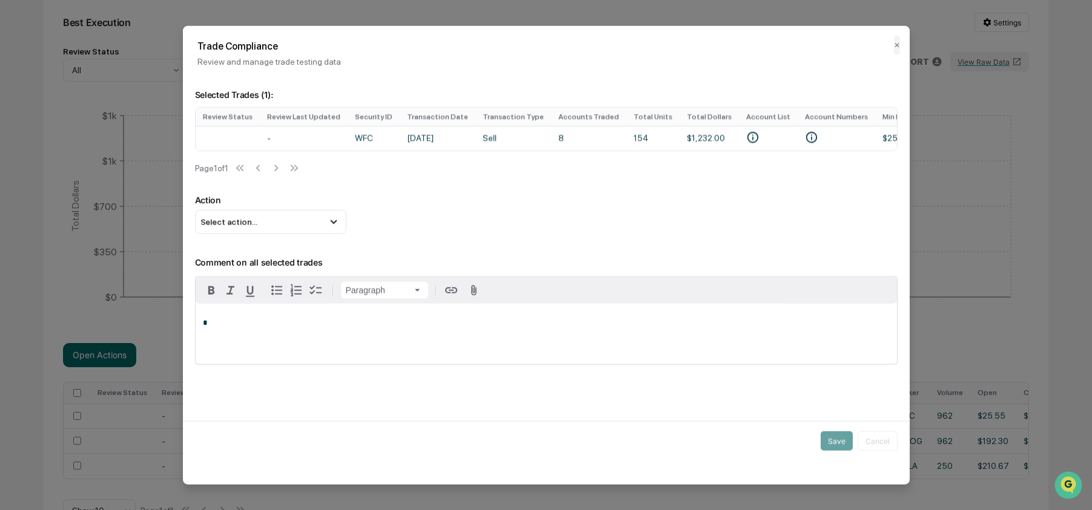
click at [331, 328] on p "*" at bounding box center [546, 323] width 687 height 8
click at [243, 328] on p "*" at bounding box center [546, 323] width 687 height 8
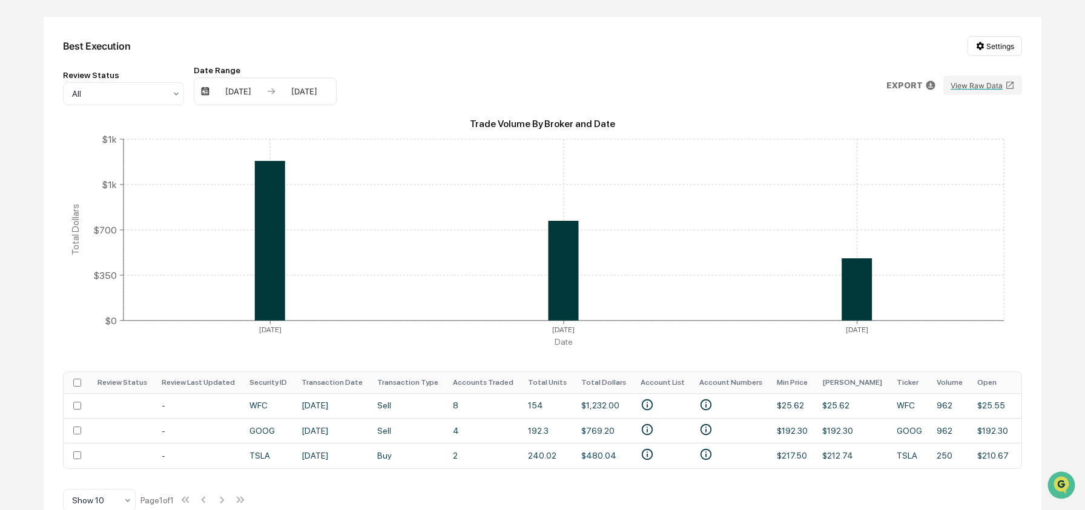
scroll to position [12, 0]
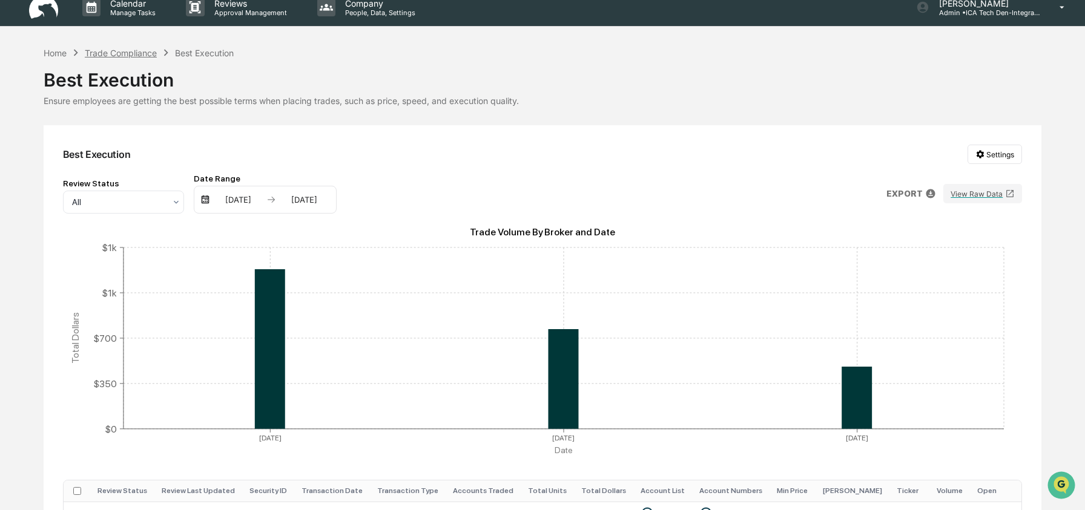
click at [119, 54] on div "Trade Compliance" at bounding box center [121, 53] width 72 height 10
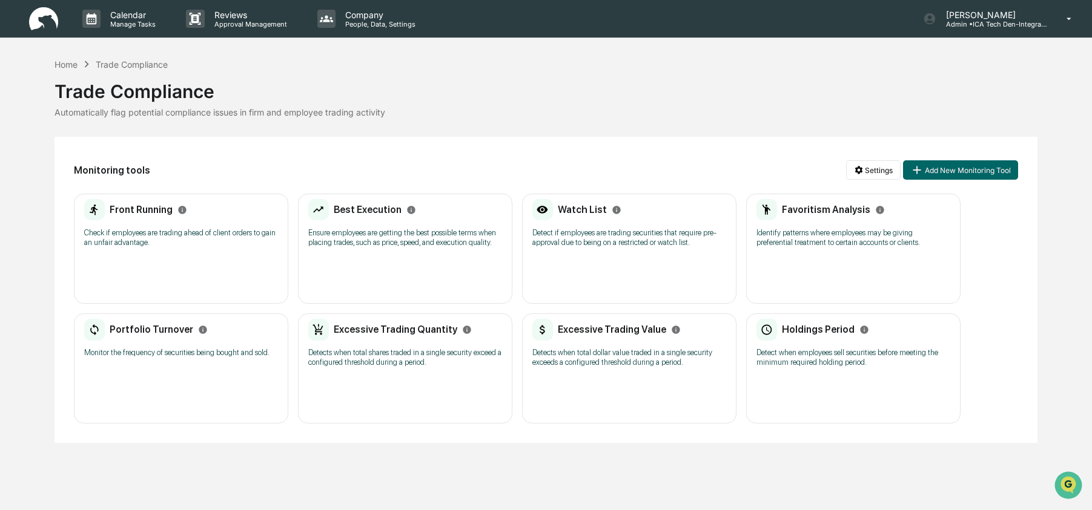
click at [624, 236] on p "Detect if employees are trading securities that require pre-approval due to bei…" at bounding box center [629, 237] width 194 height 19
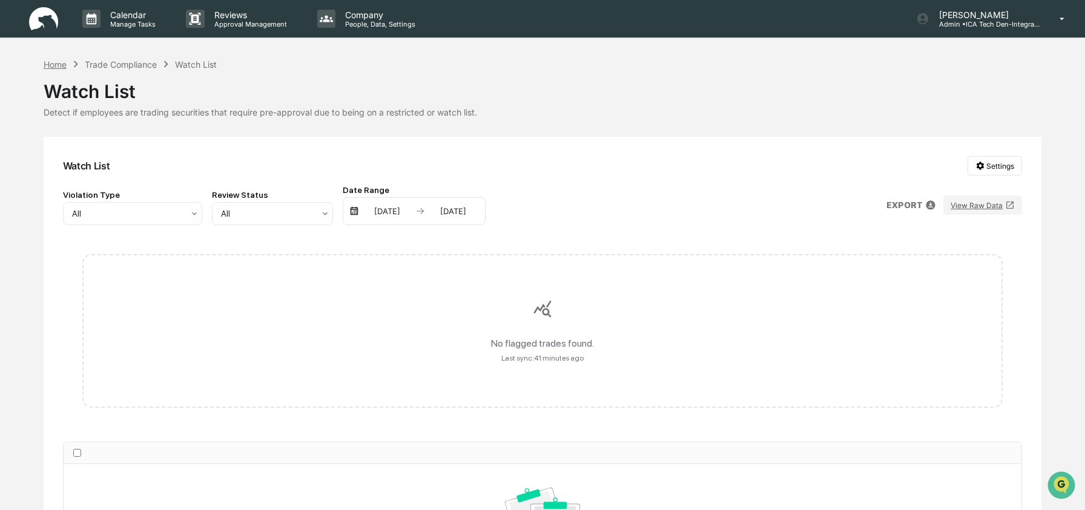
click at [49, 66] on div "Home" at bounding box center [55, 64] width 23 height 10
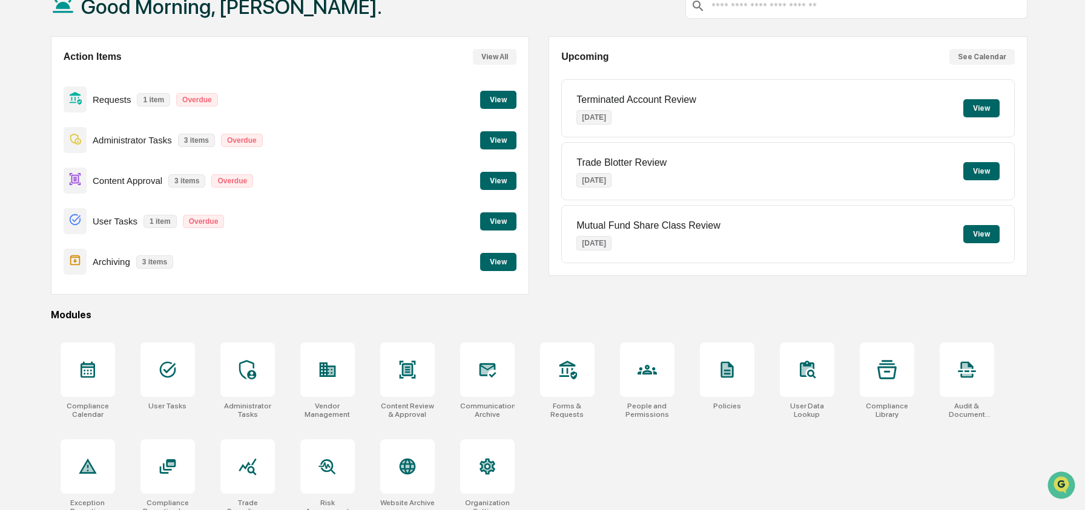
scroll to position [97, 0]
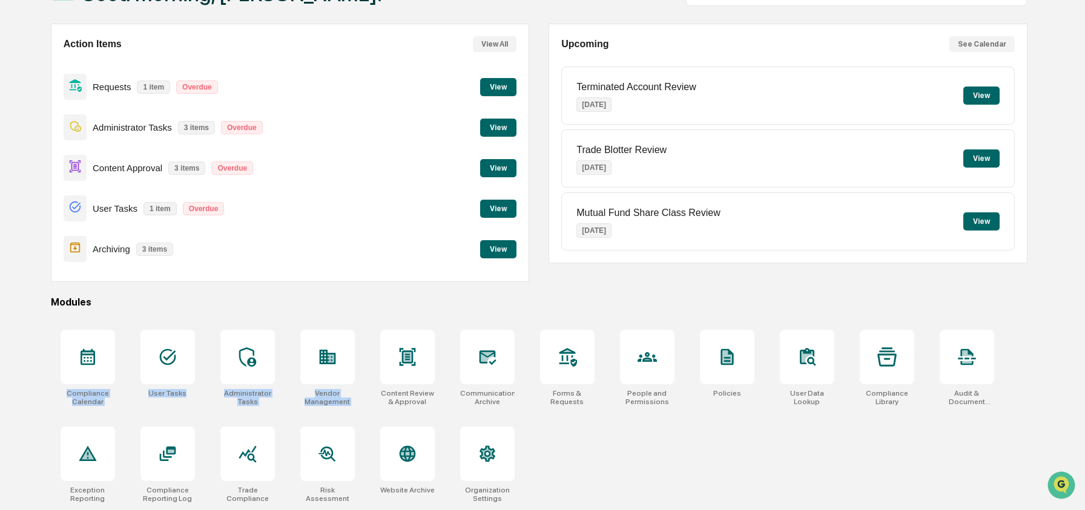
drag, startPoint x: 400, startPoint y: 364, endPoint x: 403, endPoint y: 305, distance: 59.4
click at [403, 305] on div "Good Morning, Ashley. Action Items View All Requests 1 item Overdue View Admini…" at bounding box center [539, 236] width 1013 height 547
click at [405, 341] on div at bounding box center [407, 357] width 54 height 54
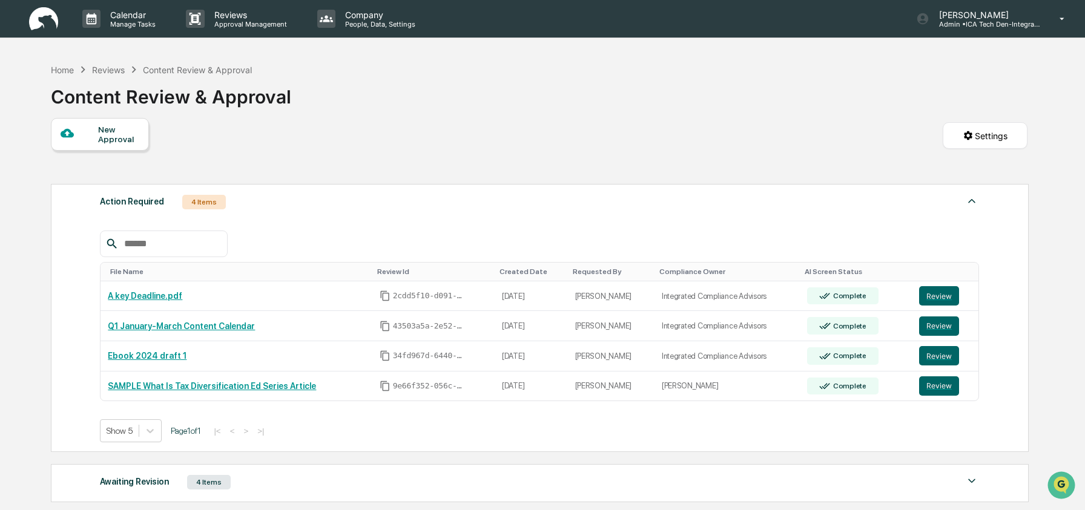
click at [394, 131] on div "New Approval Settings" at bounding box center [539, 148] width 977 height 60
click at [952, 327] on button "Review" at bounding box center [939, 326] width 40 height 19
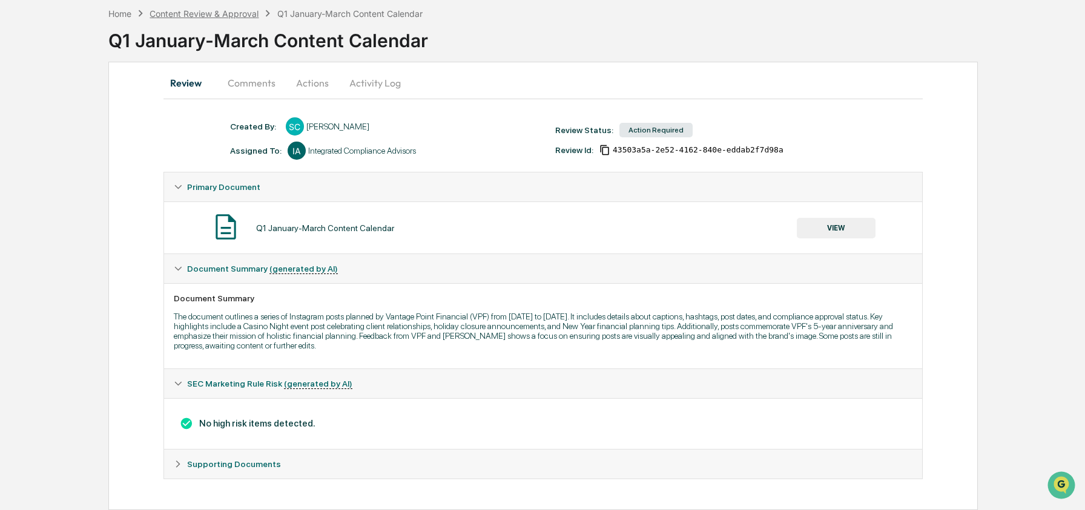
click at [198, 10] on div "Content Review & Approval" at bounding box center [204, 13] width 109 height 10
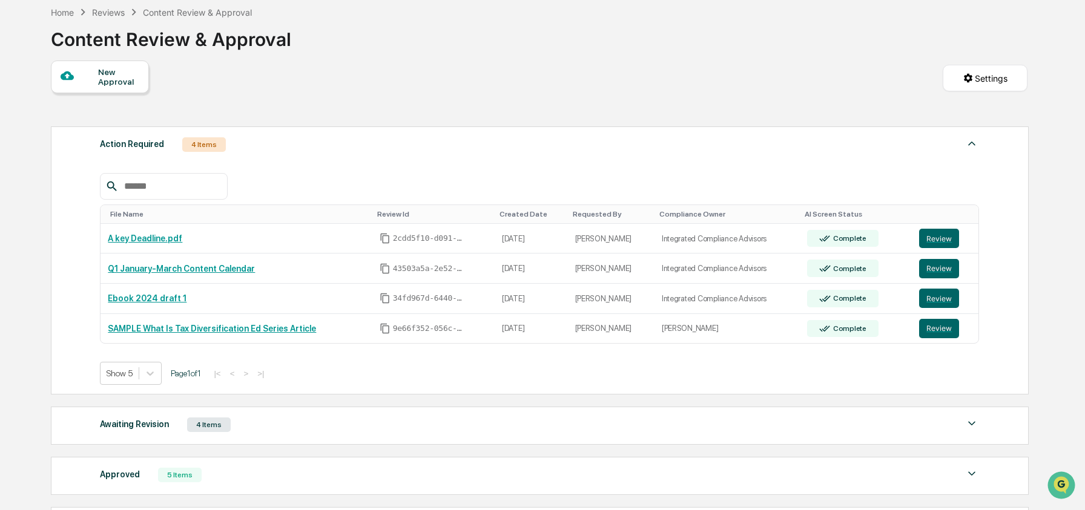
scroll to position [59, 0]
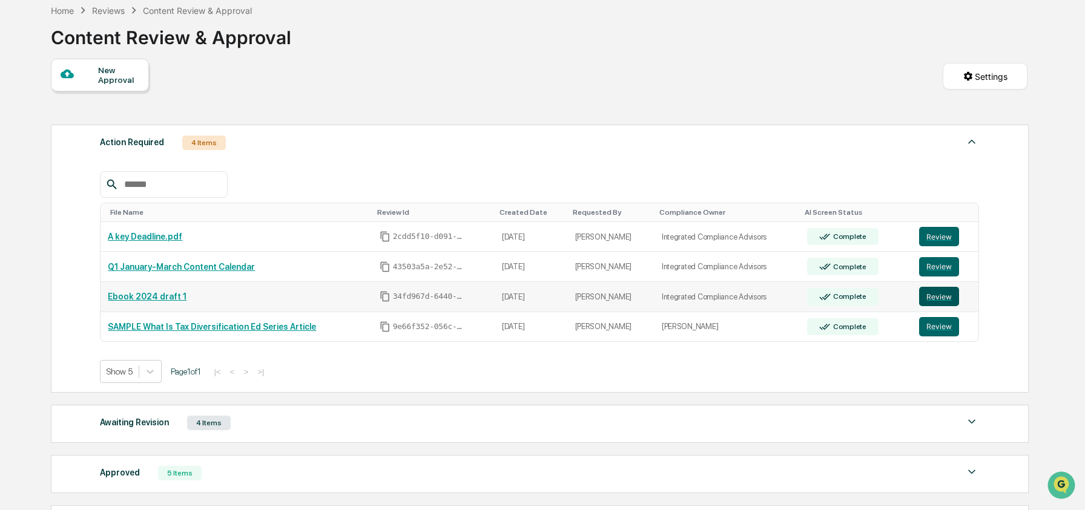
click at [931, 305] on button "Review" at bounding box center [939, 296] width 40 height 19
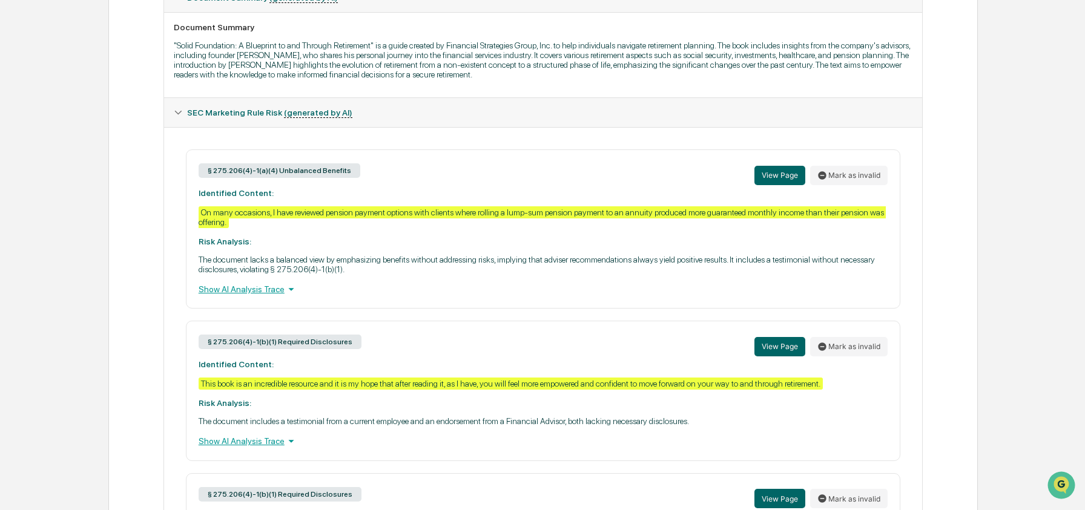
scroll to position [407, 0]
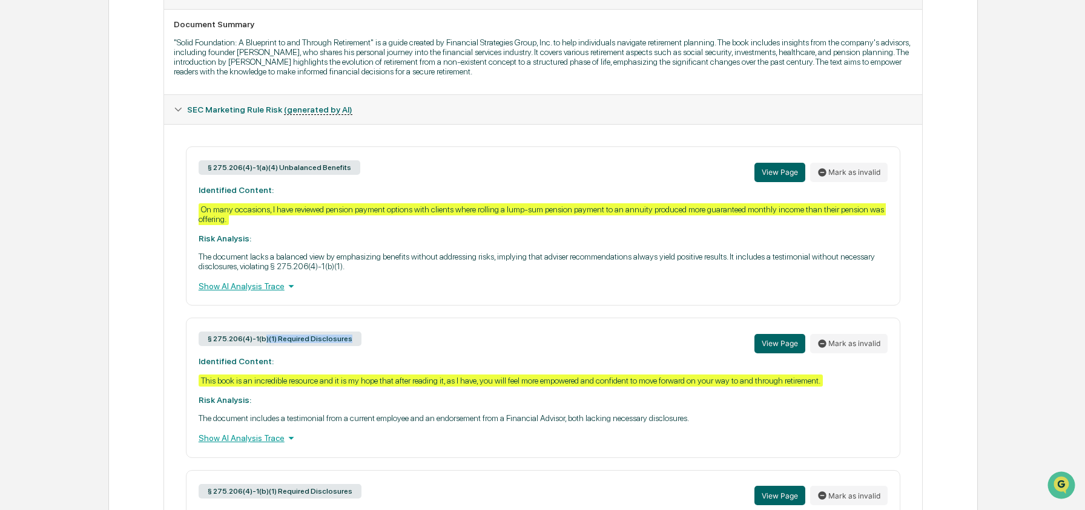
drag, startPoint x: 268, startPoint y: 348, endPoint x: 399, endPoint y: 358, distance: 131.8
click at [399, 357] on div "§ 275.206(4)-1(b)(1) Required Disclosures View Page Mark as invalid" at bounding box center [543, 344] width 689 height 26
click at [398, 356] on div "§ 275.206(4)-1(b)(1) Required Disclosures View Page Mark as invalid" at bounding box center [543, 344] width 689 height 26
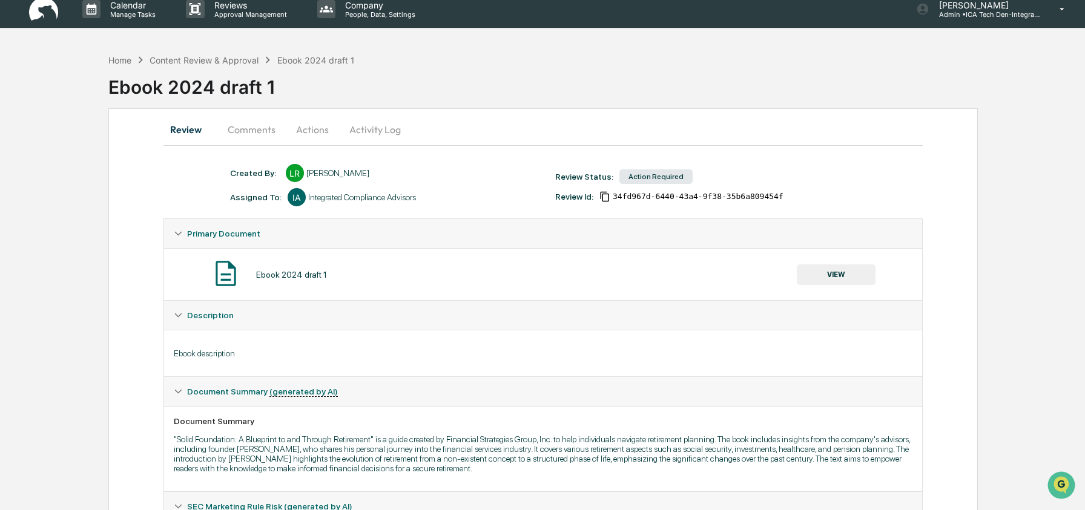
scroll to position [0, 0]
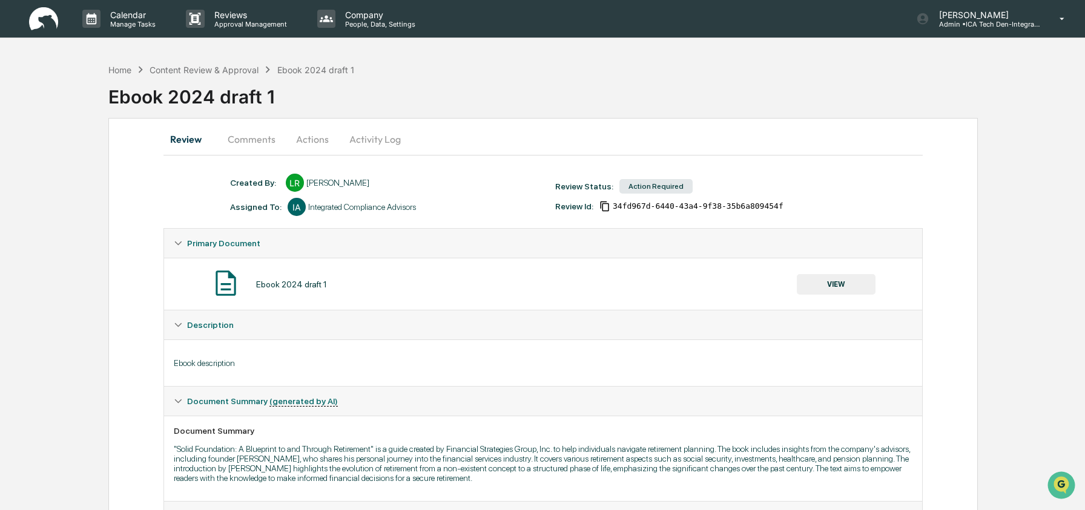
click at [314, 141] on button "Actions" at bounding box center [312, 139] width 54 height 29
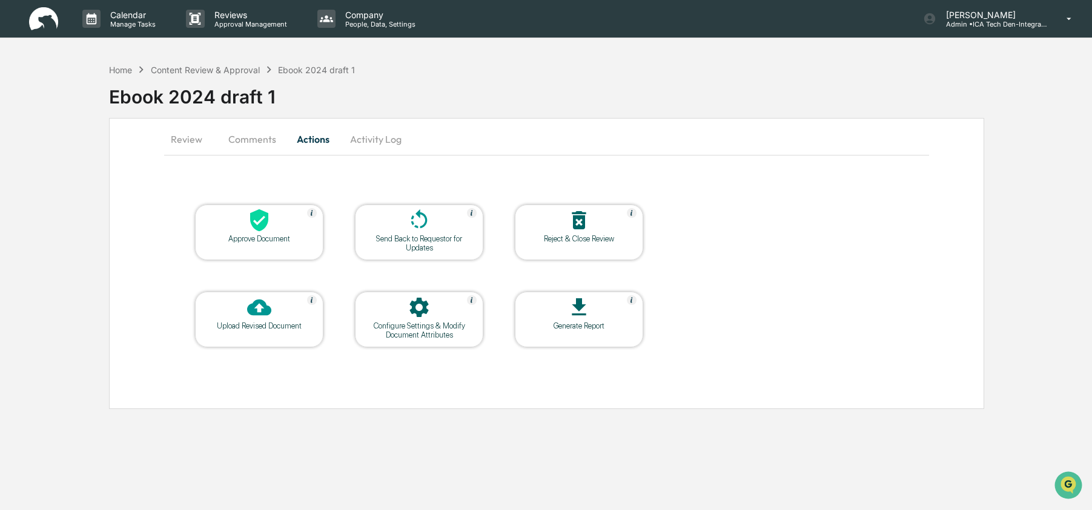
click at [250, 136] on button "Comments" at bounding box center [252, 139] width 67 height 29
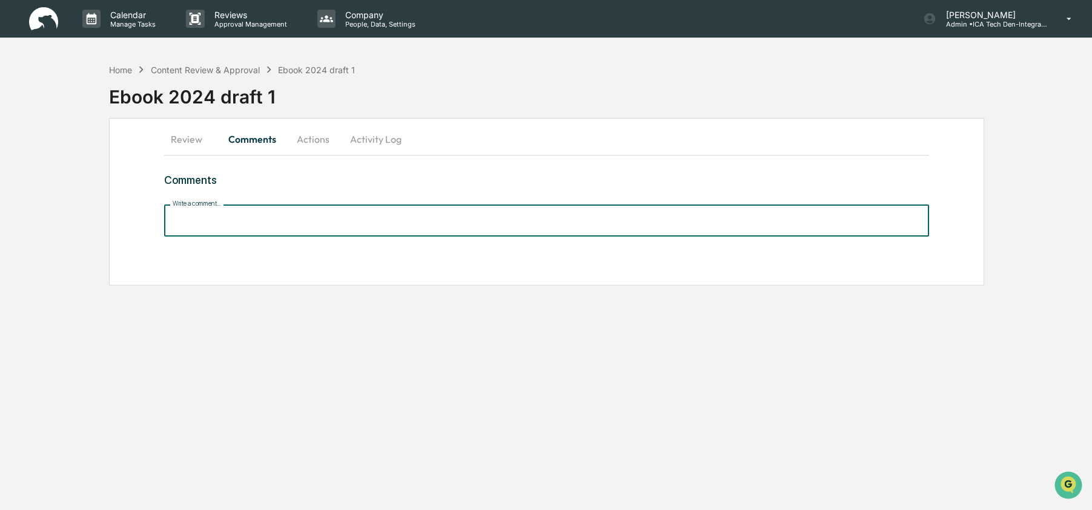
click at [226, 221] on input "Write a comment..." at bounding box center [546, 221] width 764 height 32
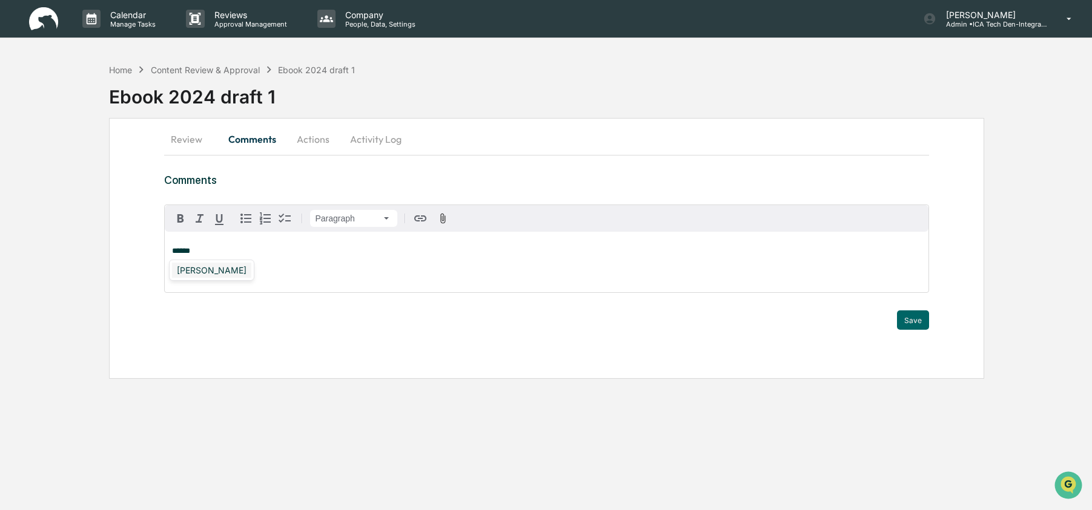
click at [217, 269] on div "[PERSON_NAME]" at bounding box center [211, 270] width 79 height 15
drag, startPoint x: 245, startPoint y: 254, endPoint x: 140, endPoint y: 256, distance: 104.8
click at [140, 256] on div "**********" at bounding box center [546, 248] width 874 height 261
click at [145, 309] on div "Review Comments Actions Activity Log Comments Paragraph * Trigger Save" at bounding box center [546, 248] width 874 height 261
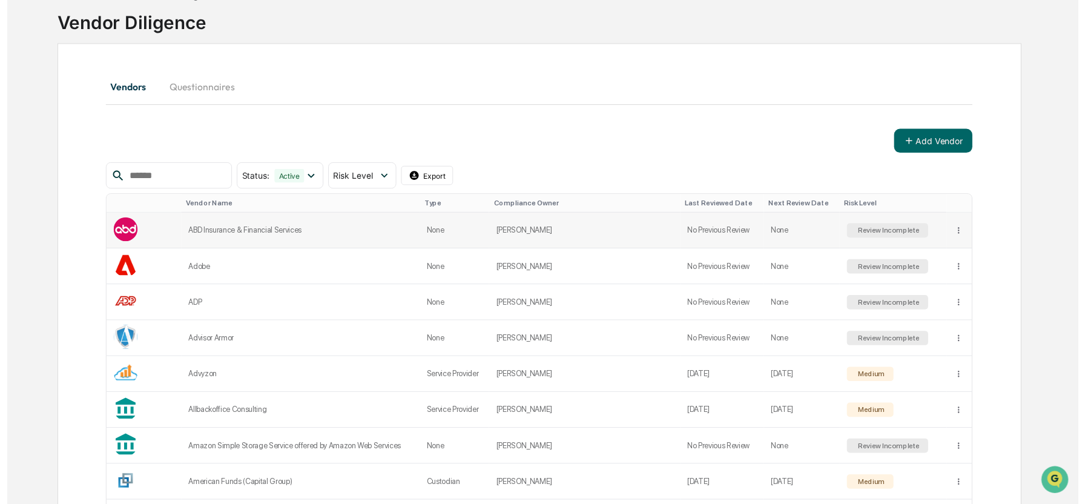
scroll to position [77, 0]
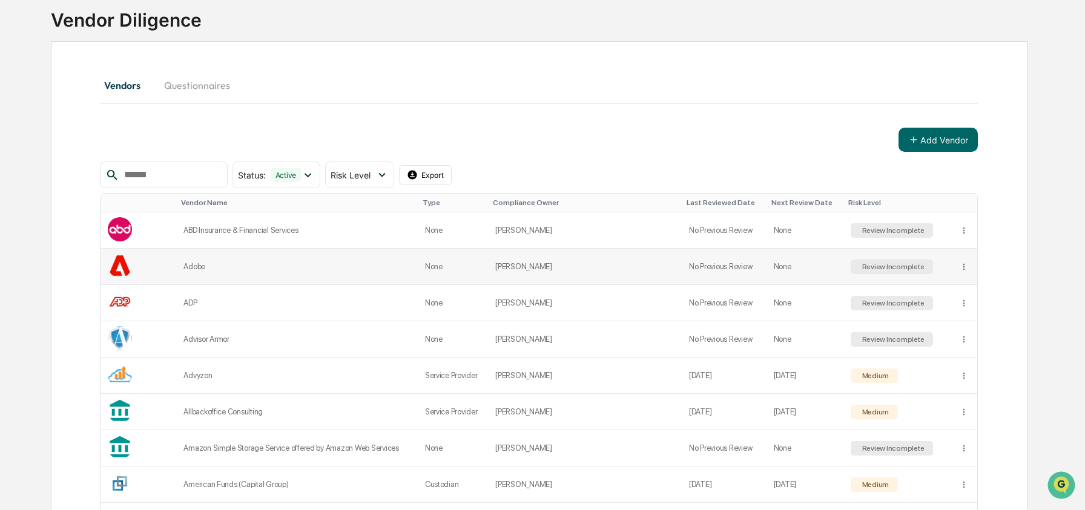
click at [201, 266] on div "Adobe" at bounding box center [296, 266] width 226 height 9
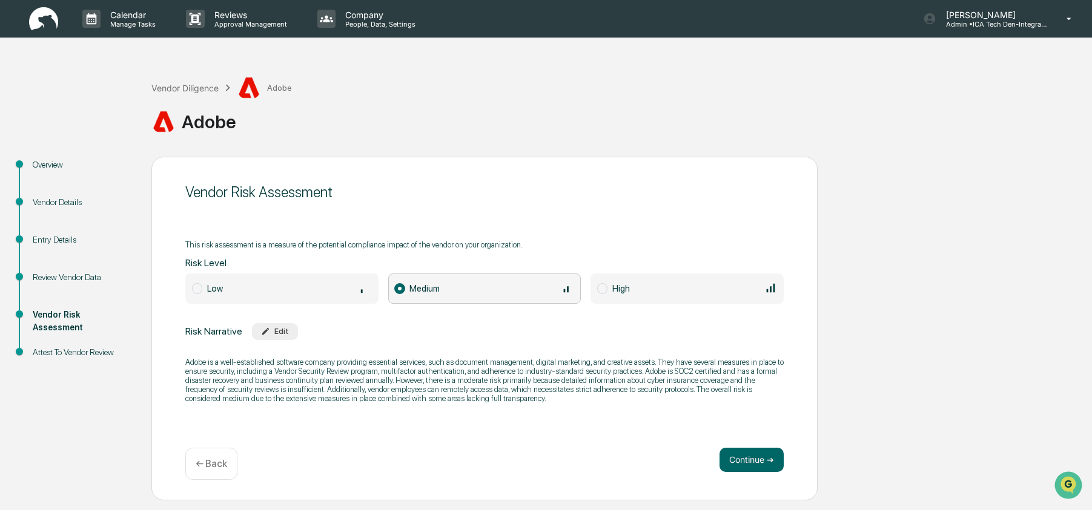
click at [66, 205] on div "Vendor Details" at bounding box center [82, 202] width 99 height 13
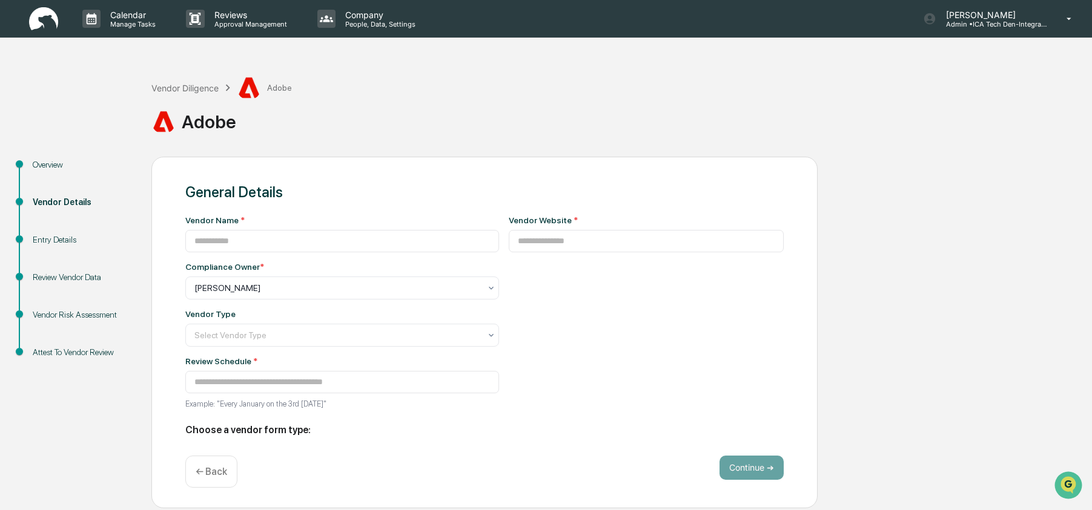
type input "*****"
type input "**********"
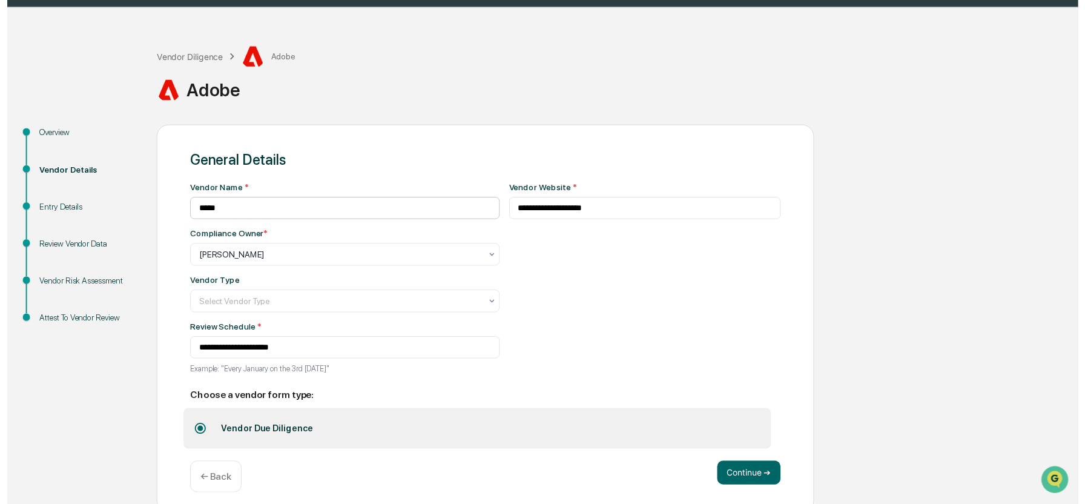
scroll to position [41, 0]
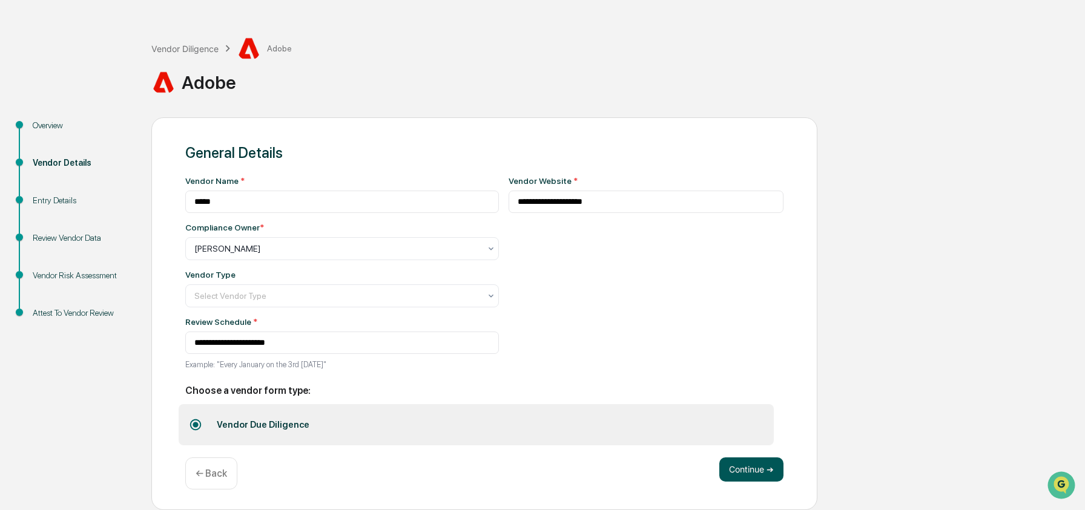
click at [750, 470] on button "Continue ➔" at bounding box center [751, 470] width 64 height 24
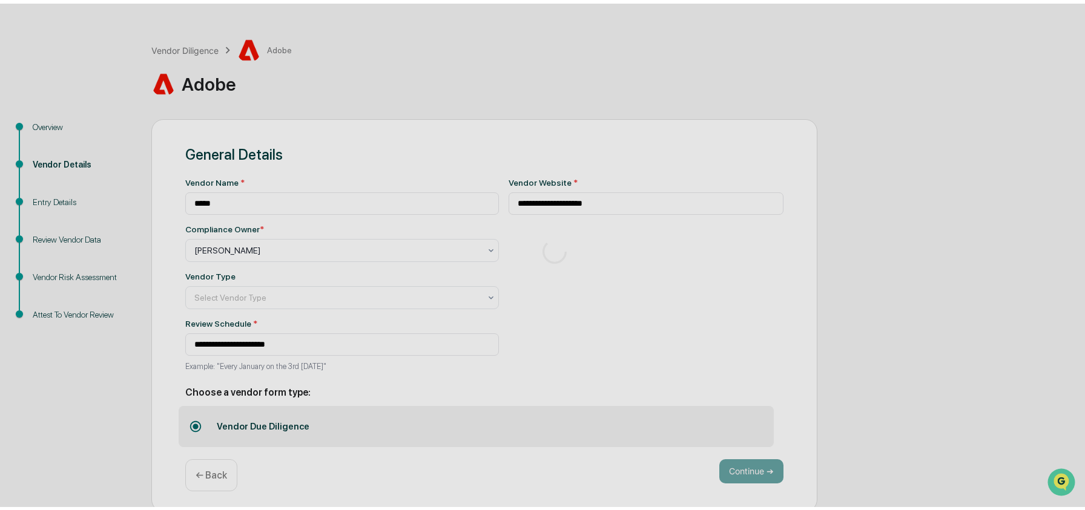
scroll to position [0, 0]
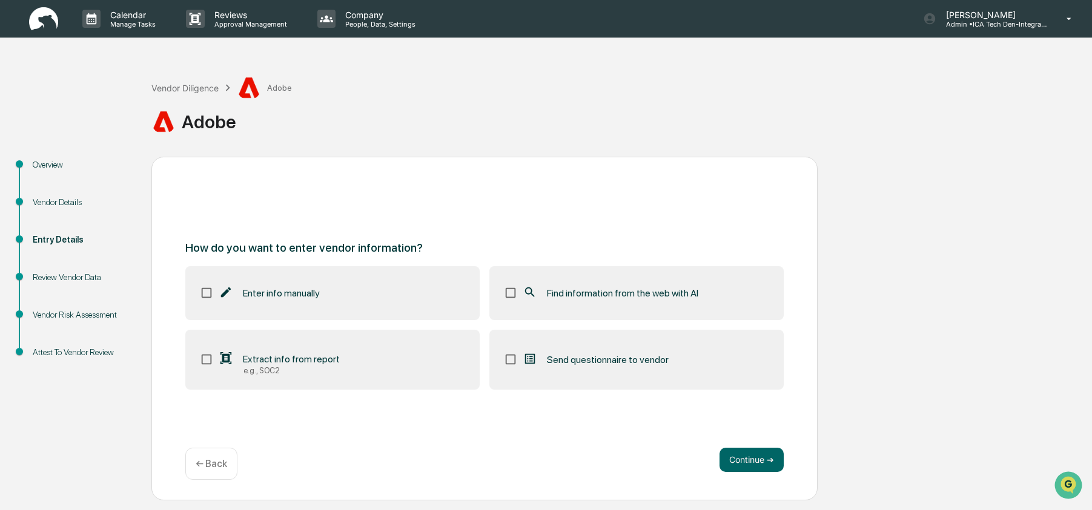
click at [610, 312] on label "Find information from the web with AI" at bounding box center [636, 292] width 294 height 53
click at [742, 464] on button "Continue ➔" at bounding box center [751, 460] width 64 height 24
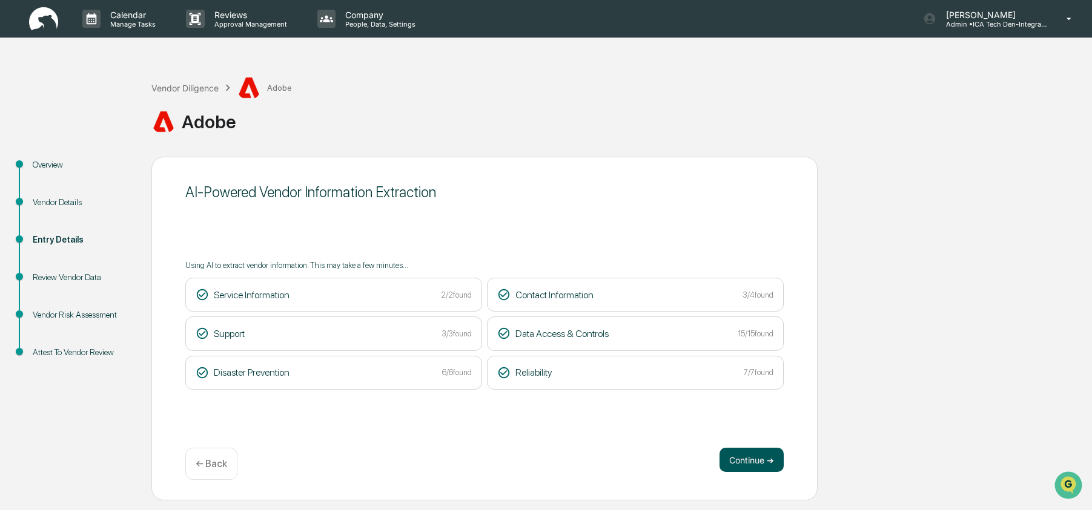
click at [763, 469] on button "Continue ➔" at bounding box center [751, 460] width 64 height 24
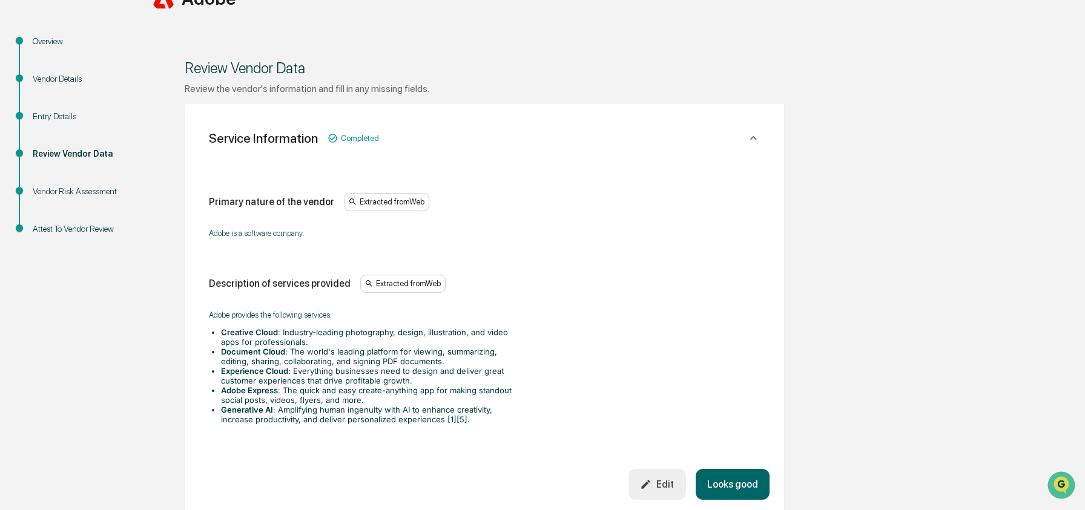
scroll to position [191, 0]
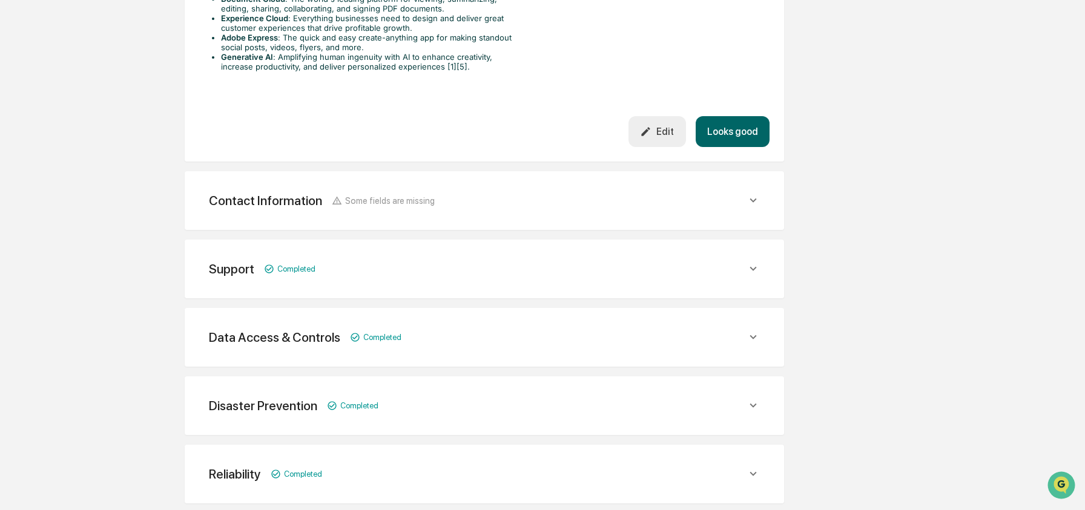
click at [439, 339] on div "Data Access & Controls Completed" at bounding box center [478, 337] width 538 height 15
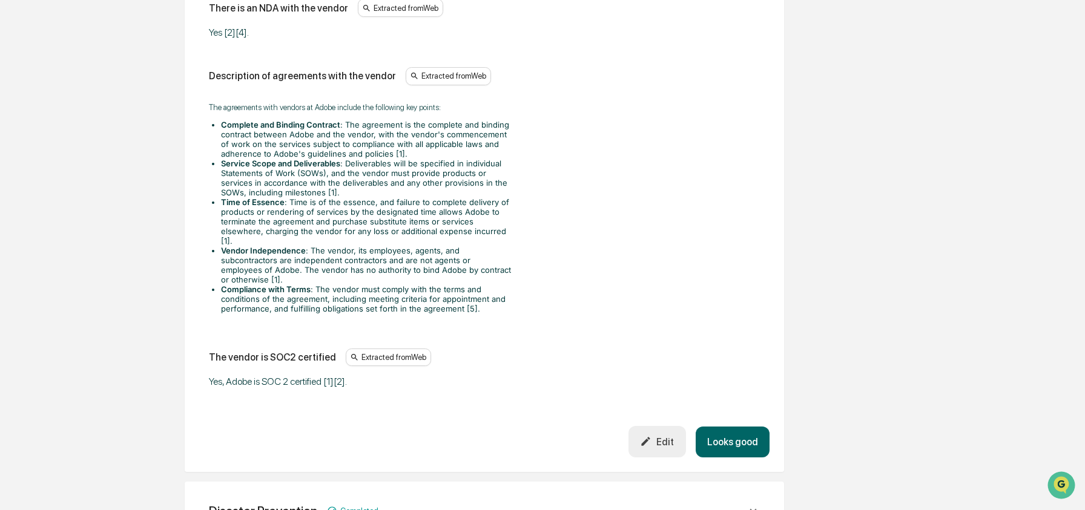
scroll to position [2270, 0]
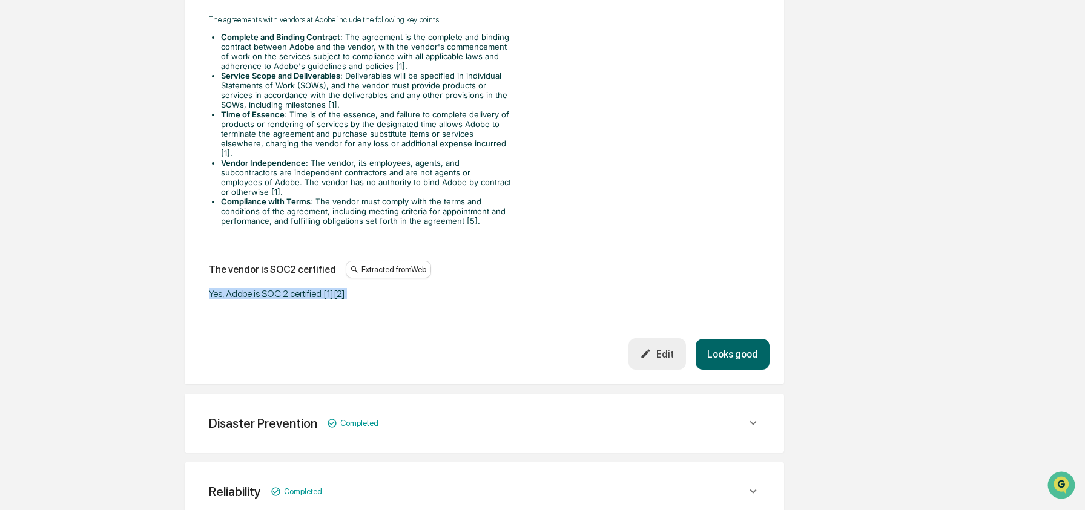
drag, startPoint x: 370, startPoint y: 338, endPoint x: 210, endPoint y: 334, distance: 159.9
click at [417, 300] on div "Yes, Adobe is SOC 2 certified [1][2]." at bounding box center [360, 294] width 303 height 12
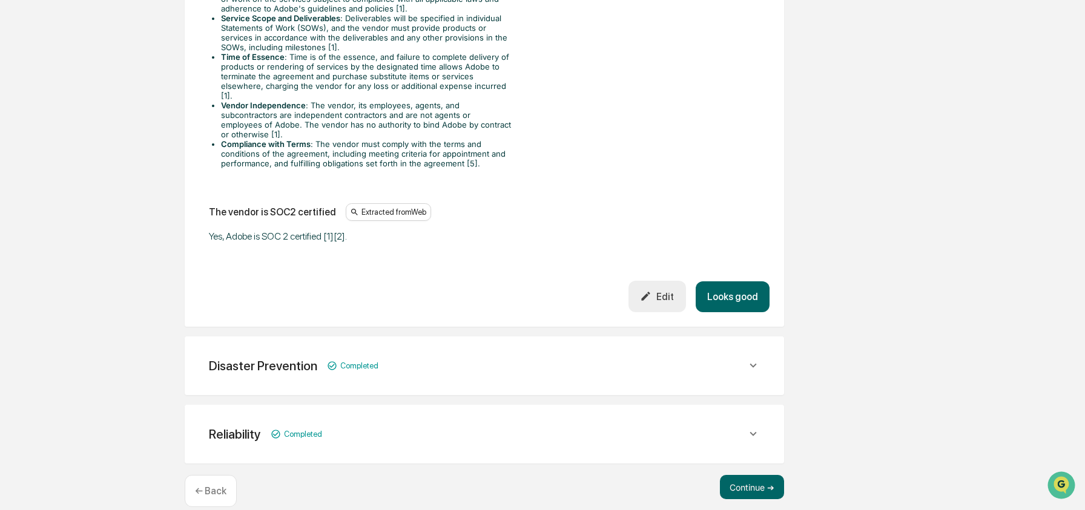
scroll to position [2382, 0]
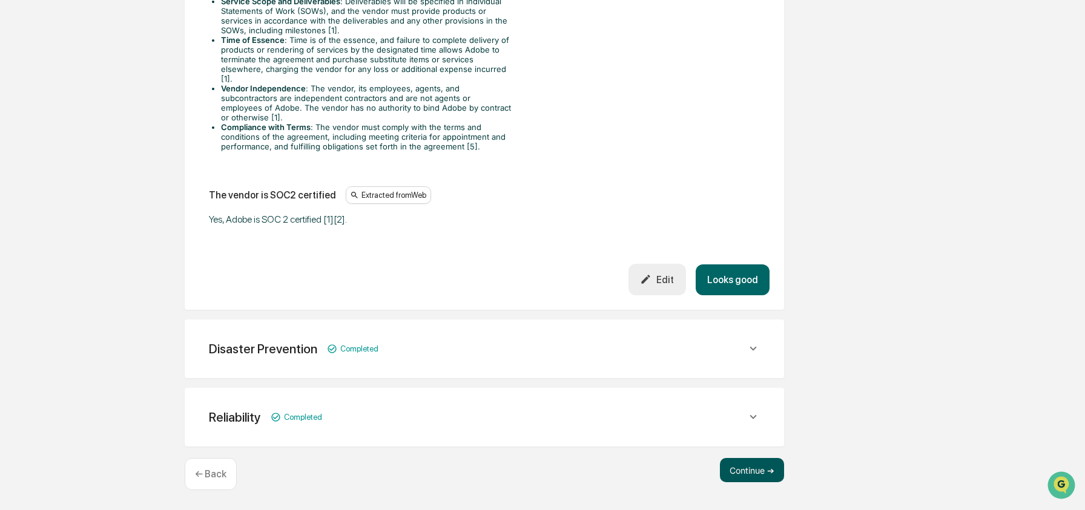
click at [757, 470] on button "Continue ➔" at bounding box center [752, 470] width 64 height 24
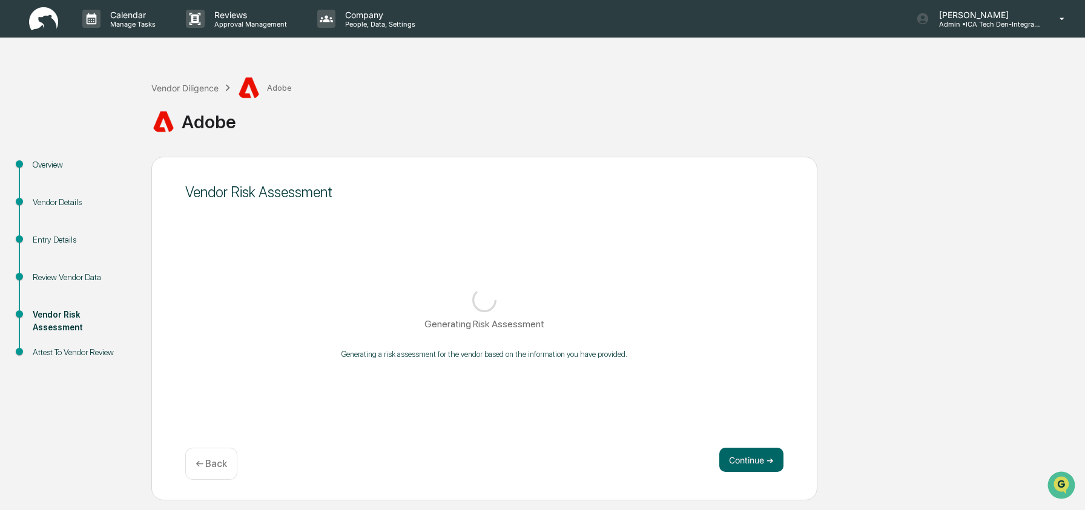
scroll to position [0, 0]
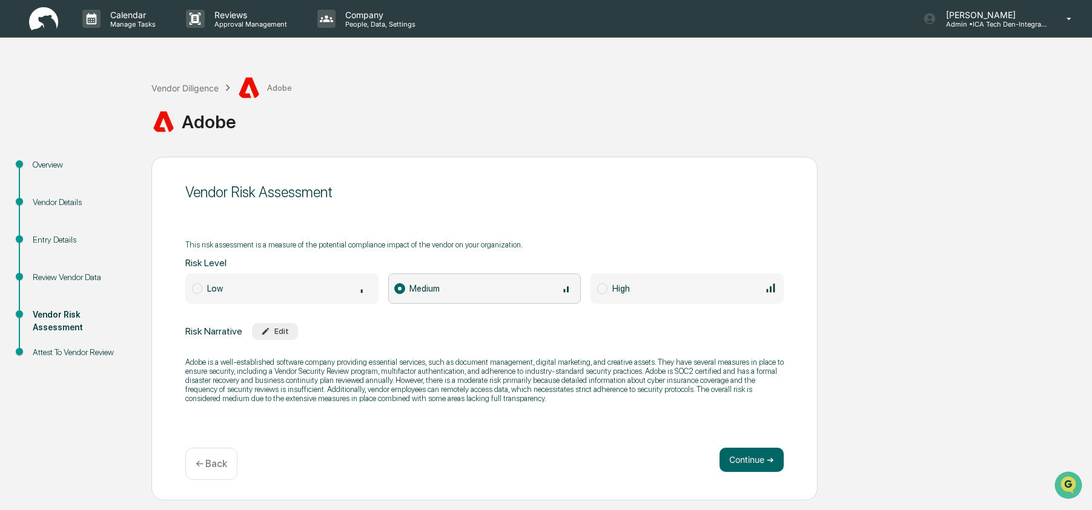
click at [33, 26] on img at bounding box center [43, 19] width 29 height 24
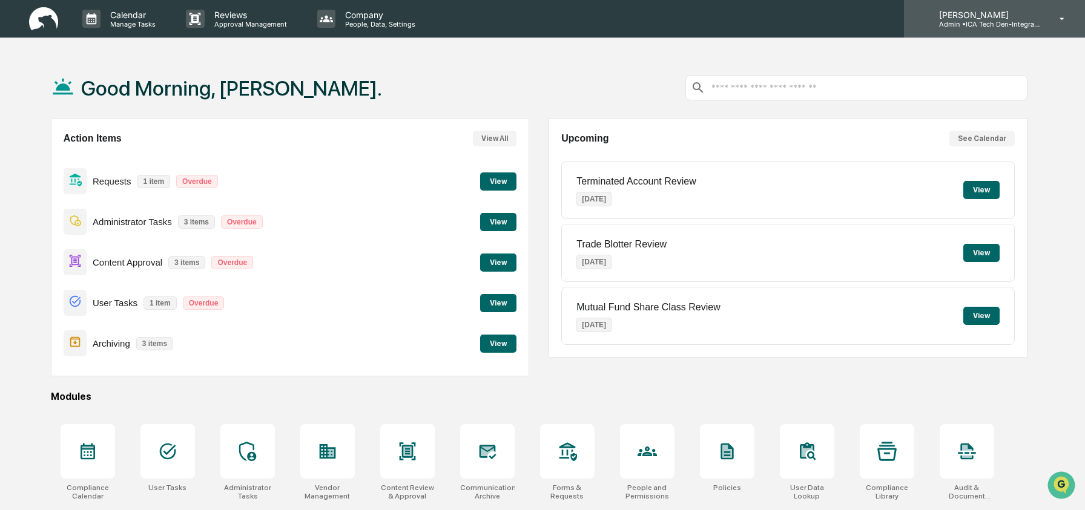
click at [1037, 25] on p "Admin • ICA Tech Den-Integrated Compliance Advisors" at bounding box center [985, 24] width 113 height 8
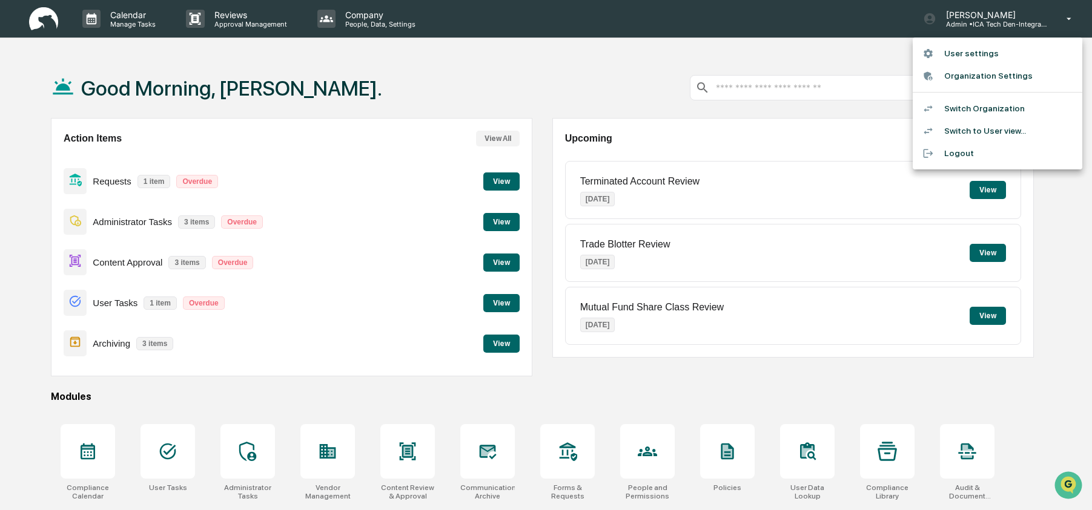
click at [934, 108] on div at bounding box center [933, 109] width 22 height 12
